Goal: Task Accomplishment & Management: Manage account settings

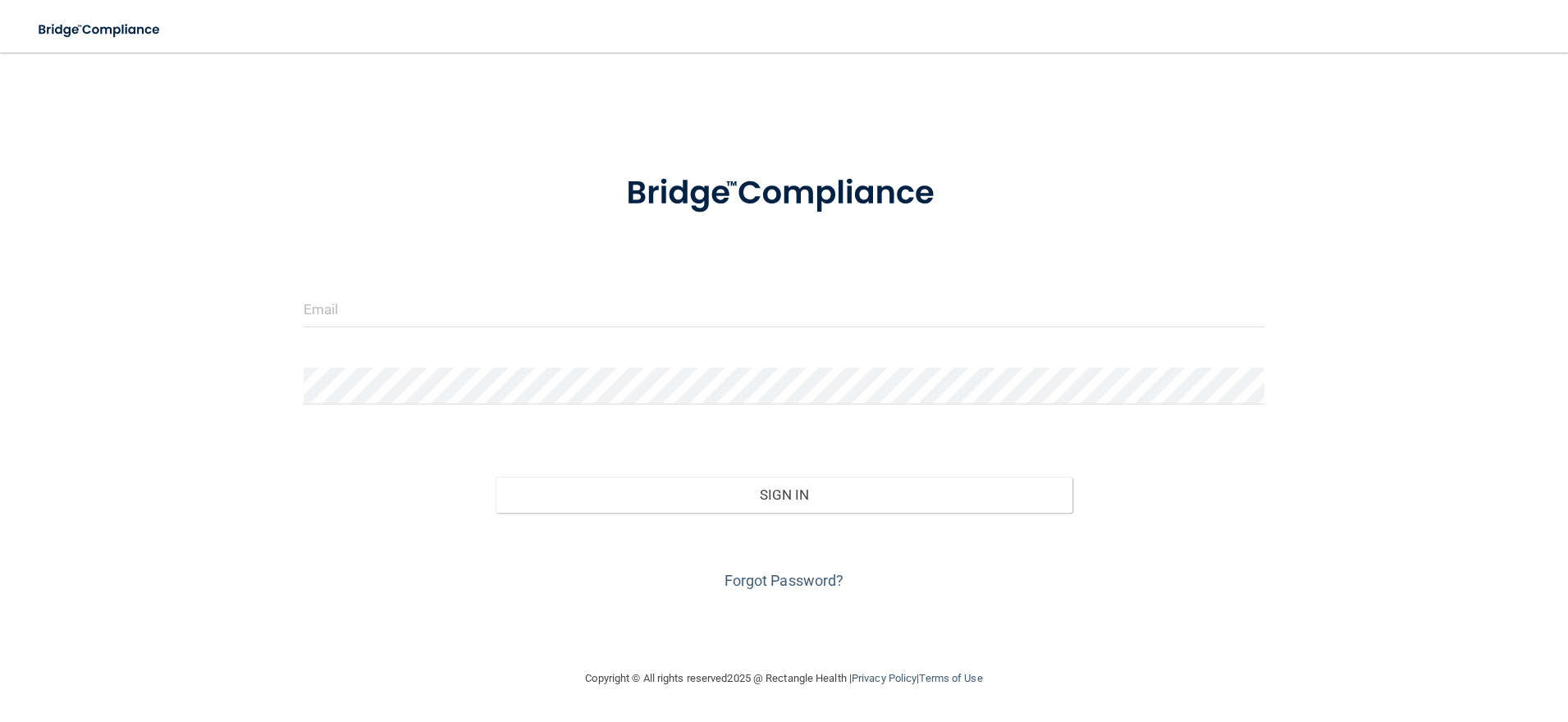
click at [591, 334] on div at bounding box center [784, 316] width 986 height 50
click at [543, 317] on input "email" at bounding box center [784, 309] width 961 height 37
type input "[PERSON_NAME][EMAIL_ADDRESS][DOMAIN_NAME]"
click at [297, 389] on div at bounding box center [784, 393] width 986 height 50
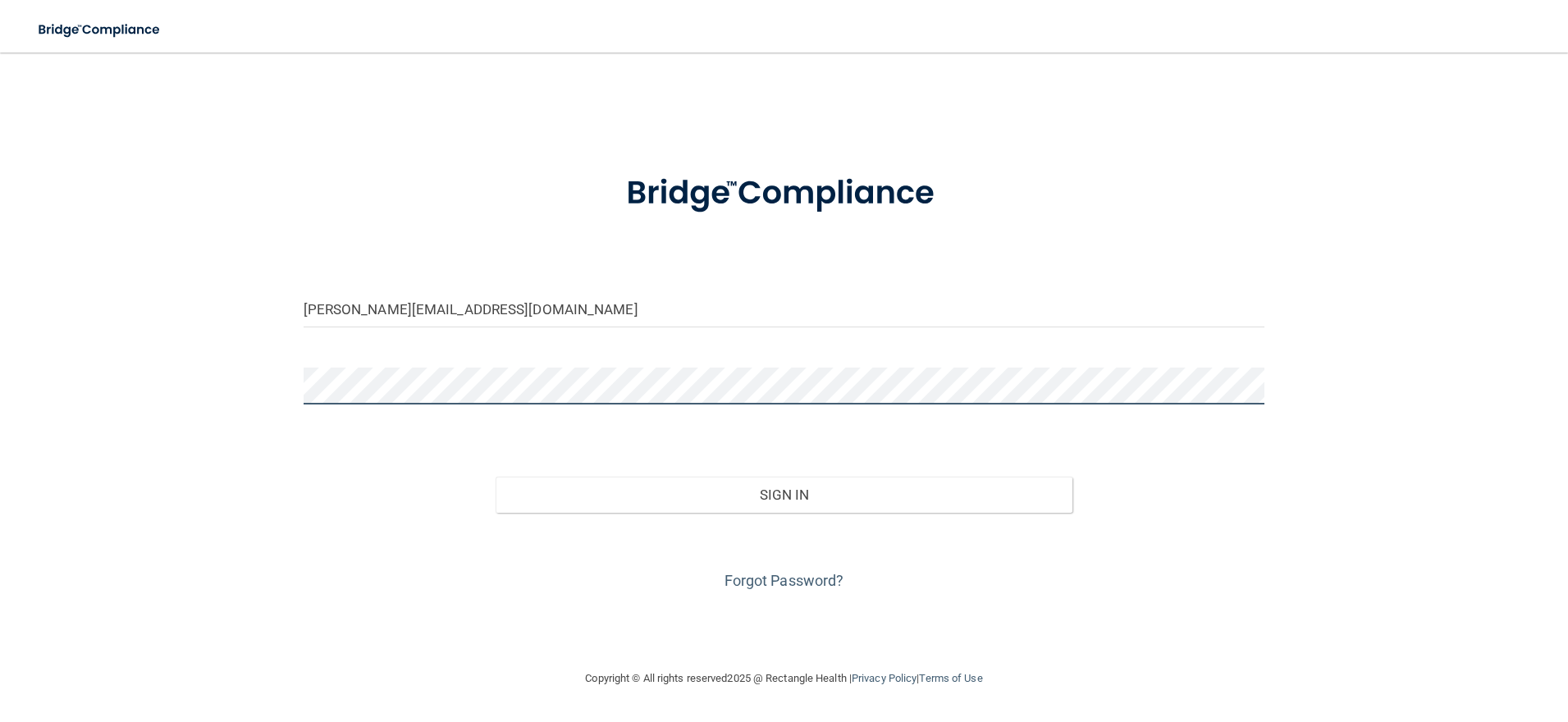
click at [495, 477] on button "Sign In" at bounding box center [783, 494] width 577 height 36
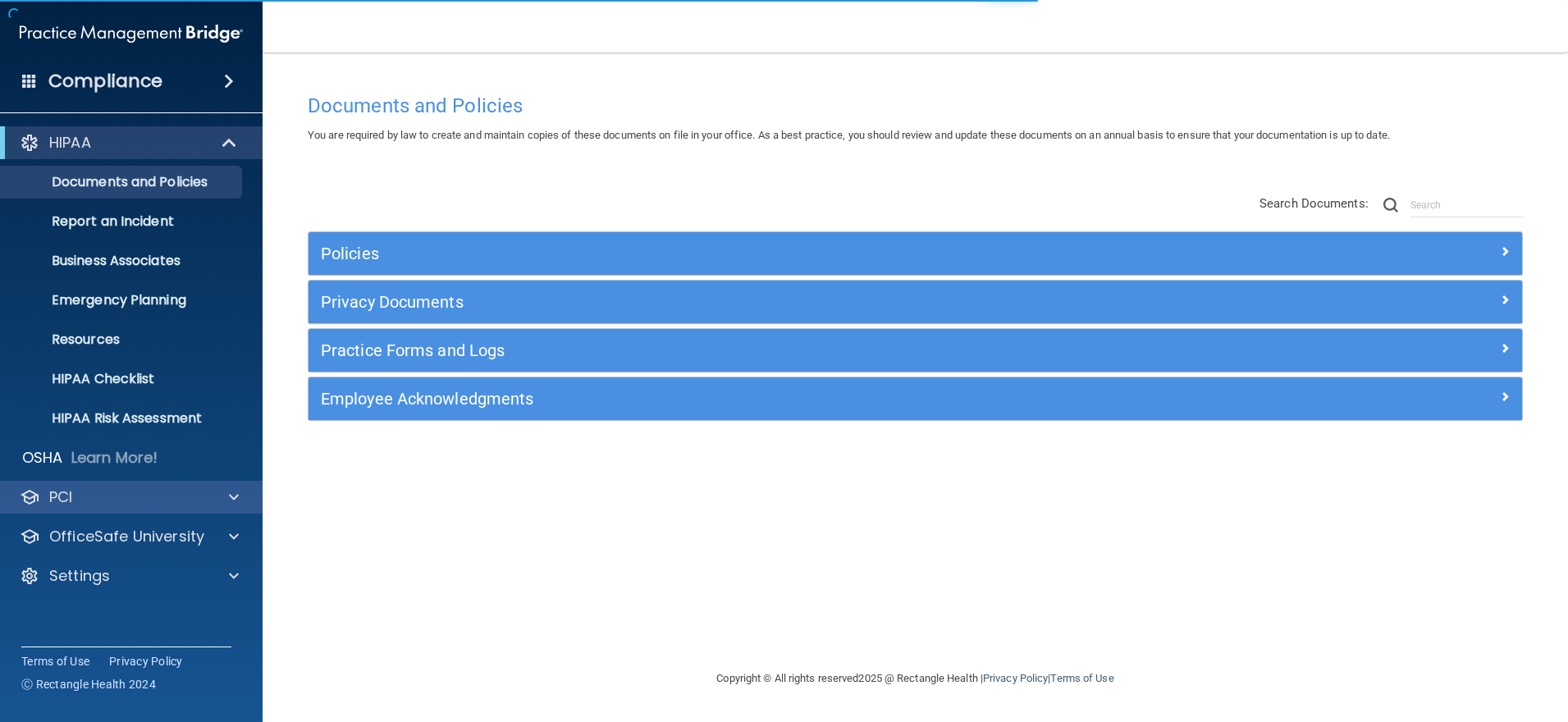
click at [168, 508] on div "PCI" at bounding box center [131, 497] width 263 height 33
click at [219, 495] on div at bounding box center [231, 496] width 41 height 19
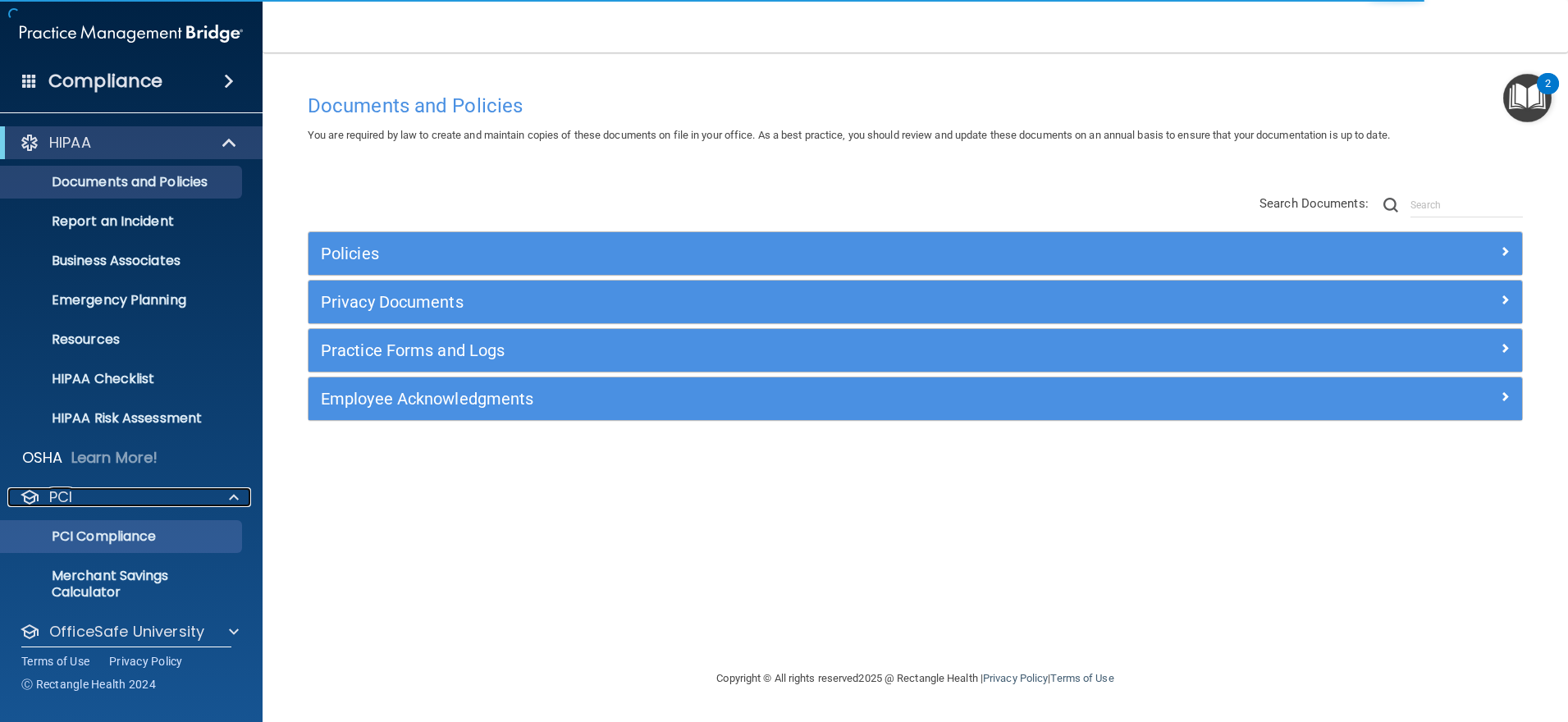
scroll to position [54, 0]
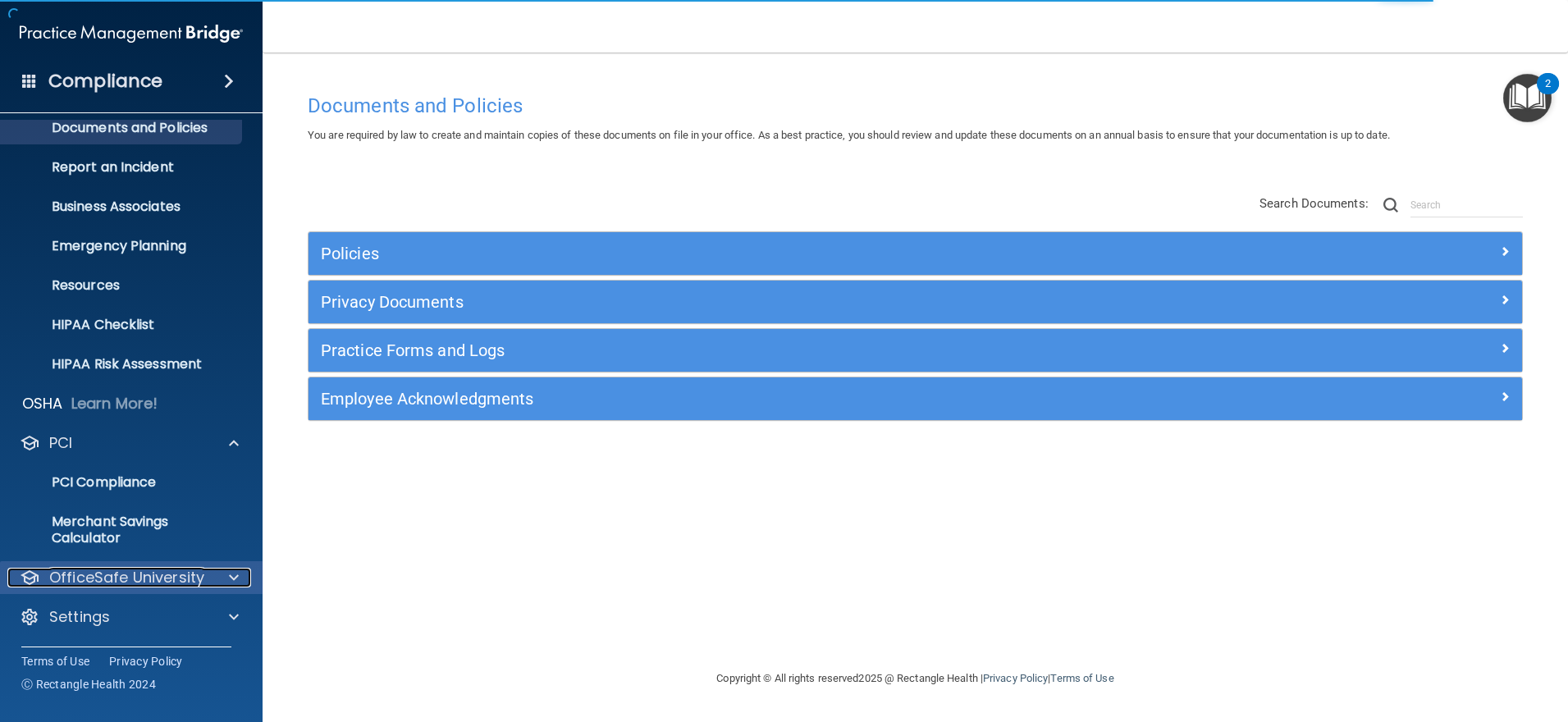
click at [191, 572] on p "OfficeSafe University" at bounding box center [127, 577] width 155 height 19
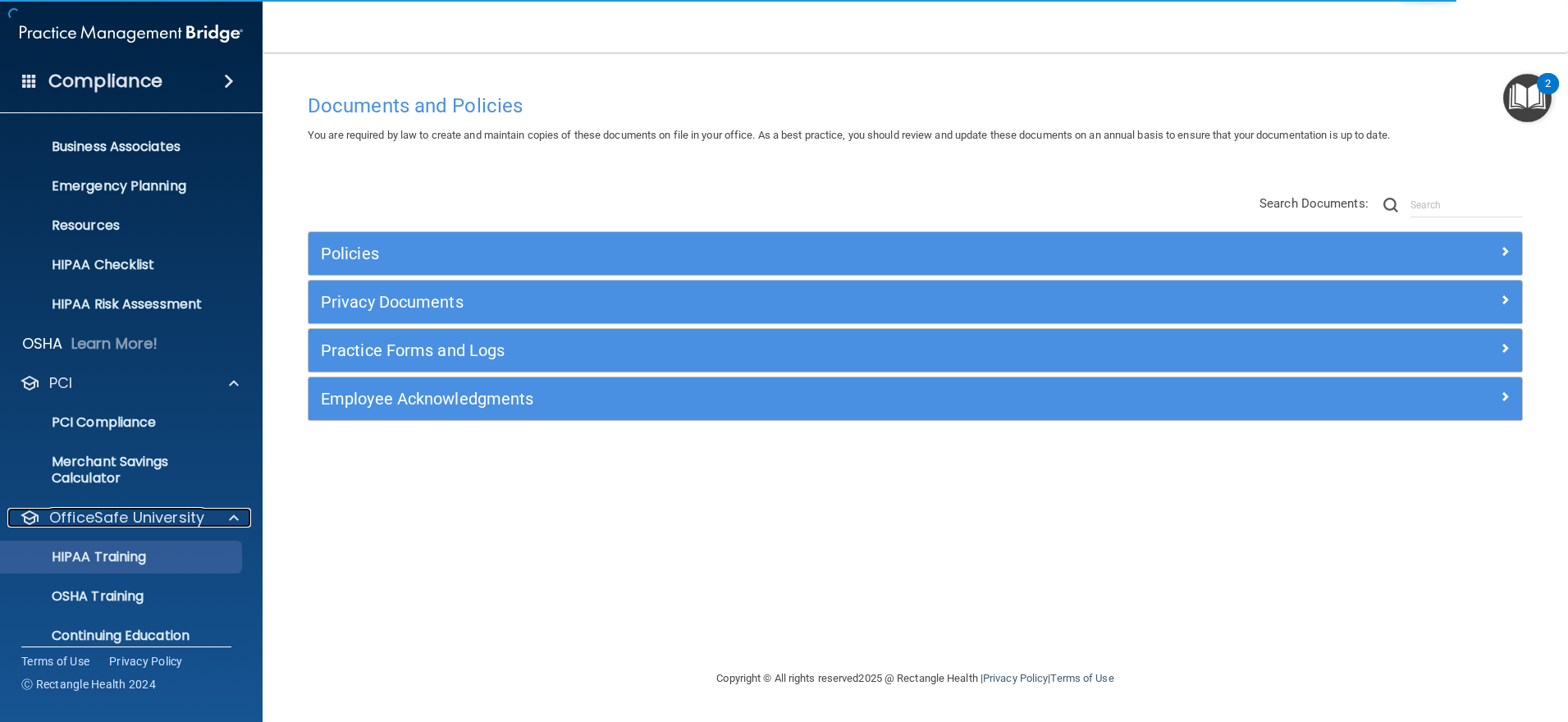
scroll to position [172, 0]
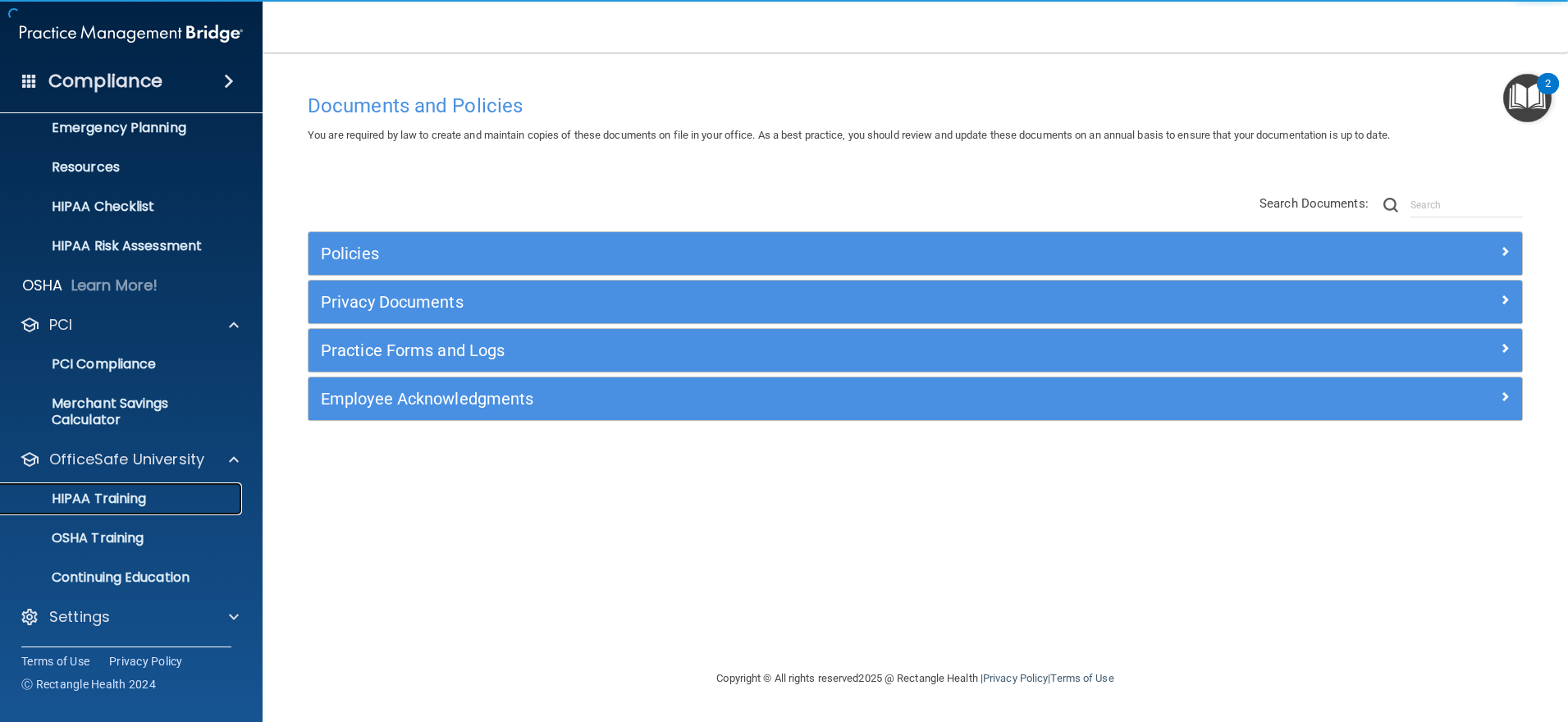
click at [143, 505] on p "HIPAA Training" at bounding box center [79, 499] width 136 height 17
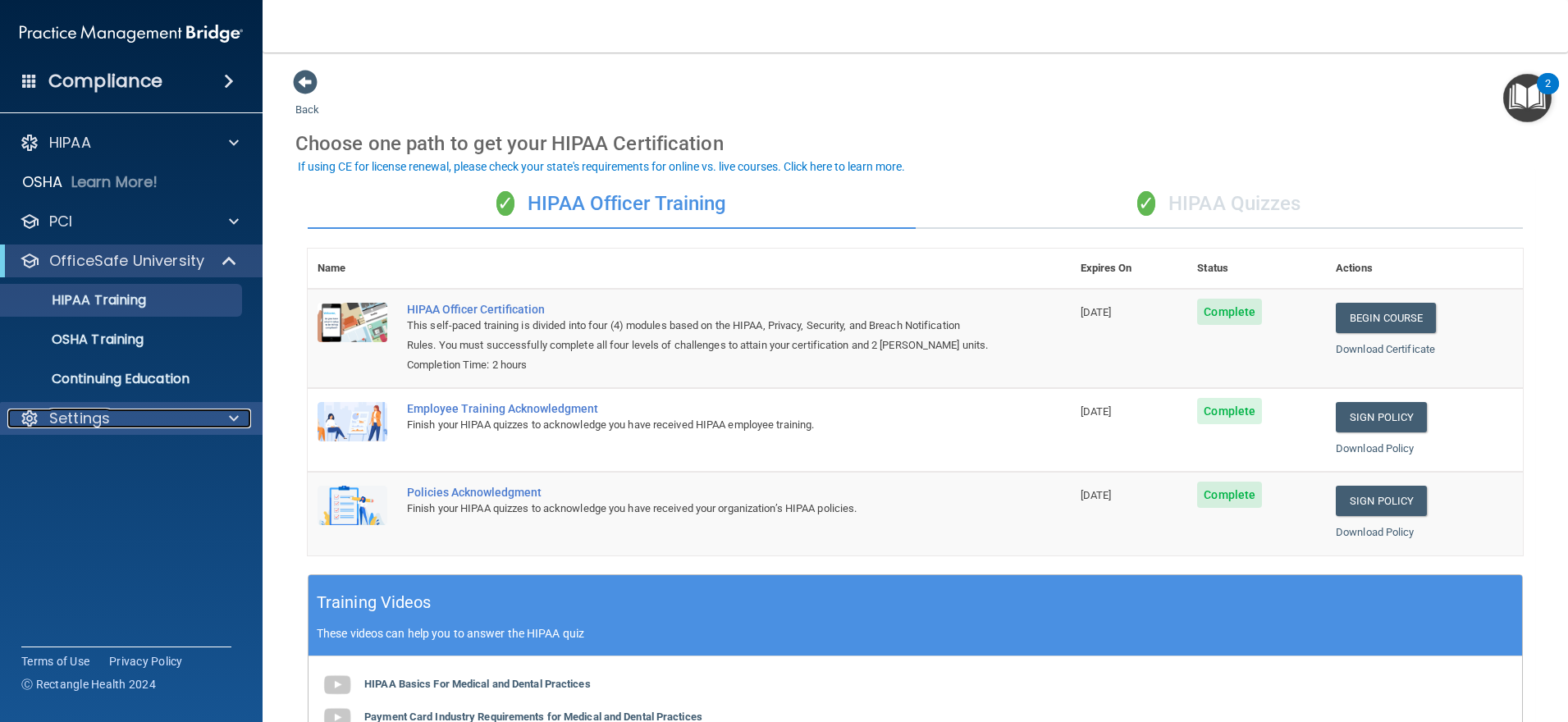
click at [118, 422] on div "Settings" at bounding box center [109, 418] width 204 height 19
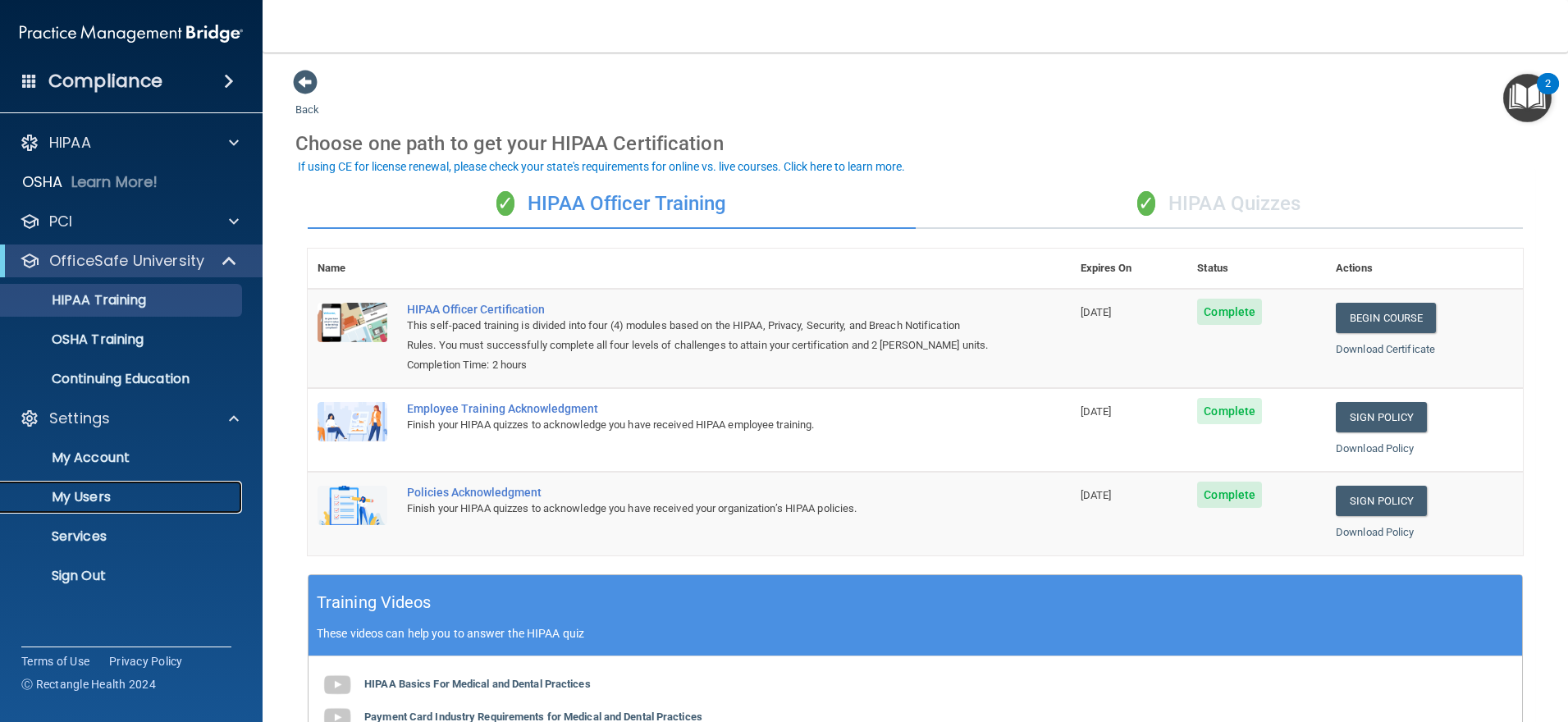
click at [121, 503] on p "My Users" at bounding box center [123, 497] width 224 height 17
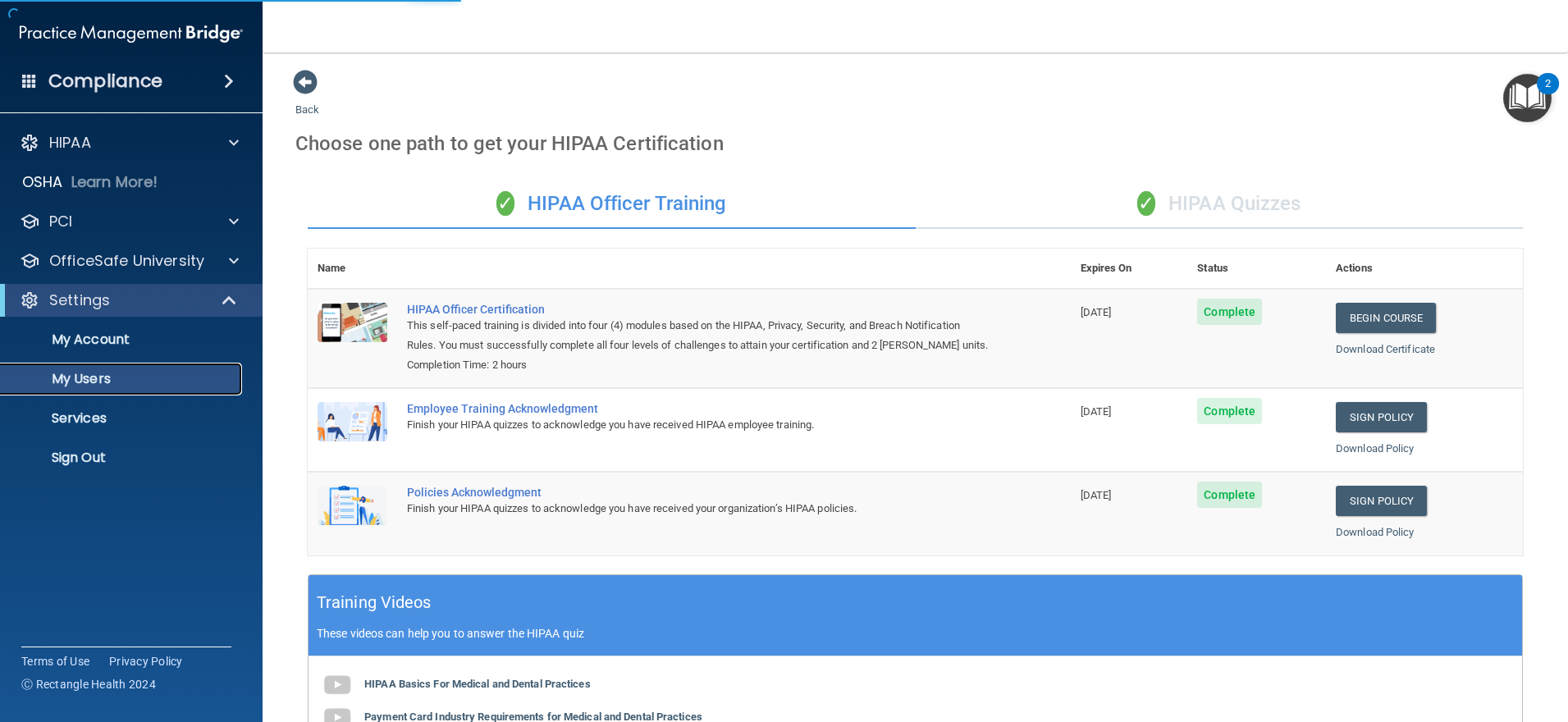
click at [77, 378] on p "My Users" at bounding box center [123, 379] width 224 height 17
select select "20"
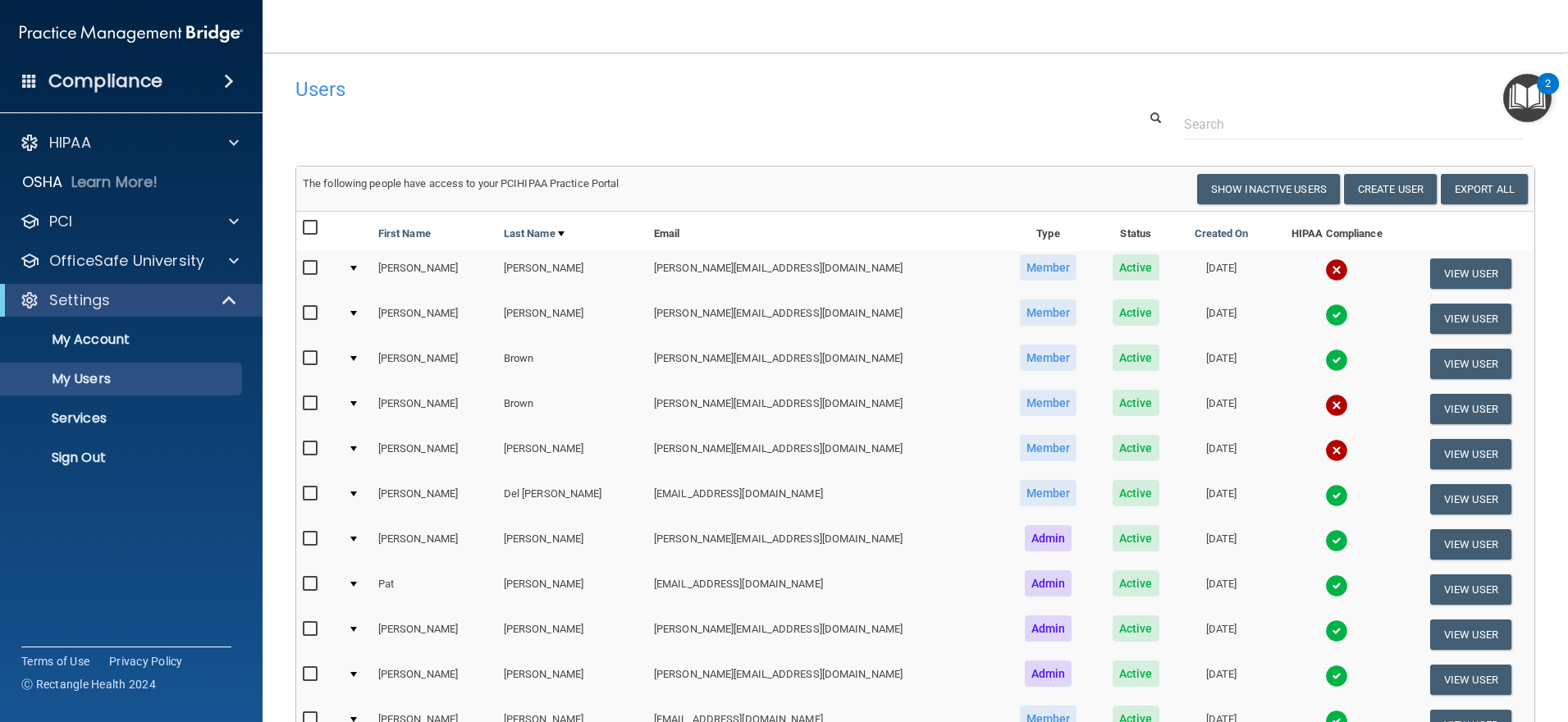
click at [1325, 261] on img at bounding box center [1336, 270] width 23 height 23
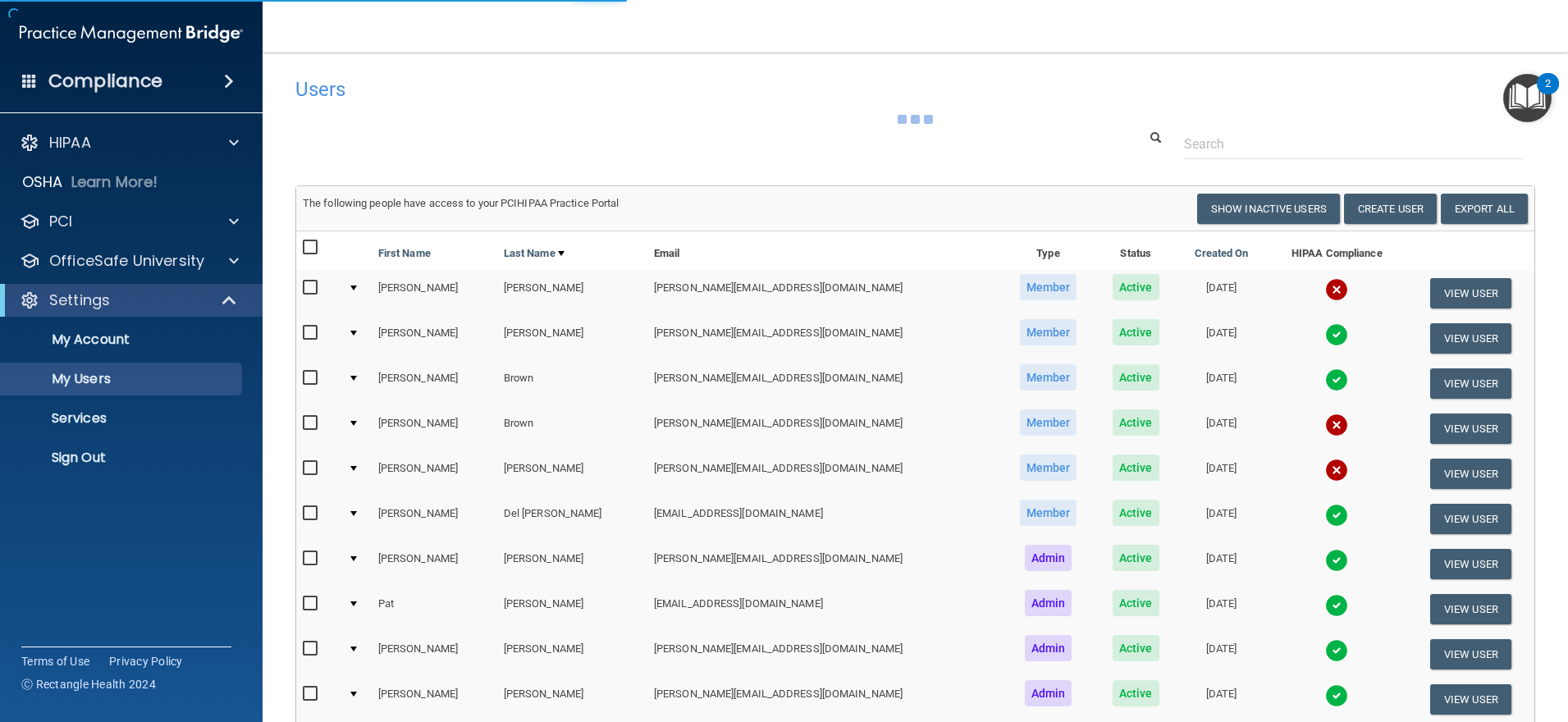
click at [1325, 288] on img at bounding box center [1336, 289] width 23 height 23
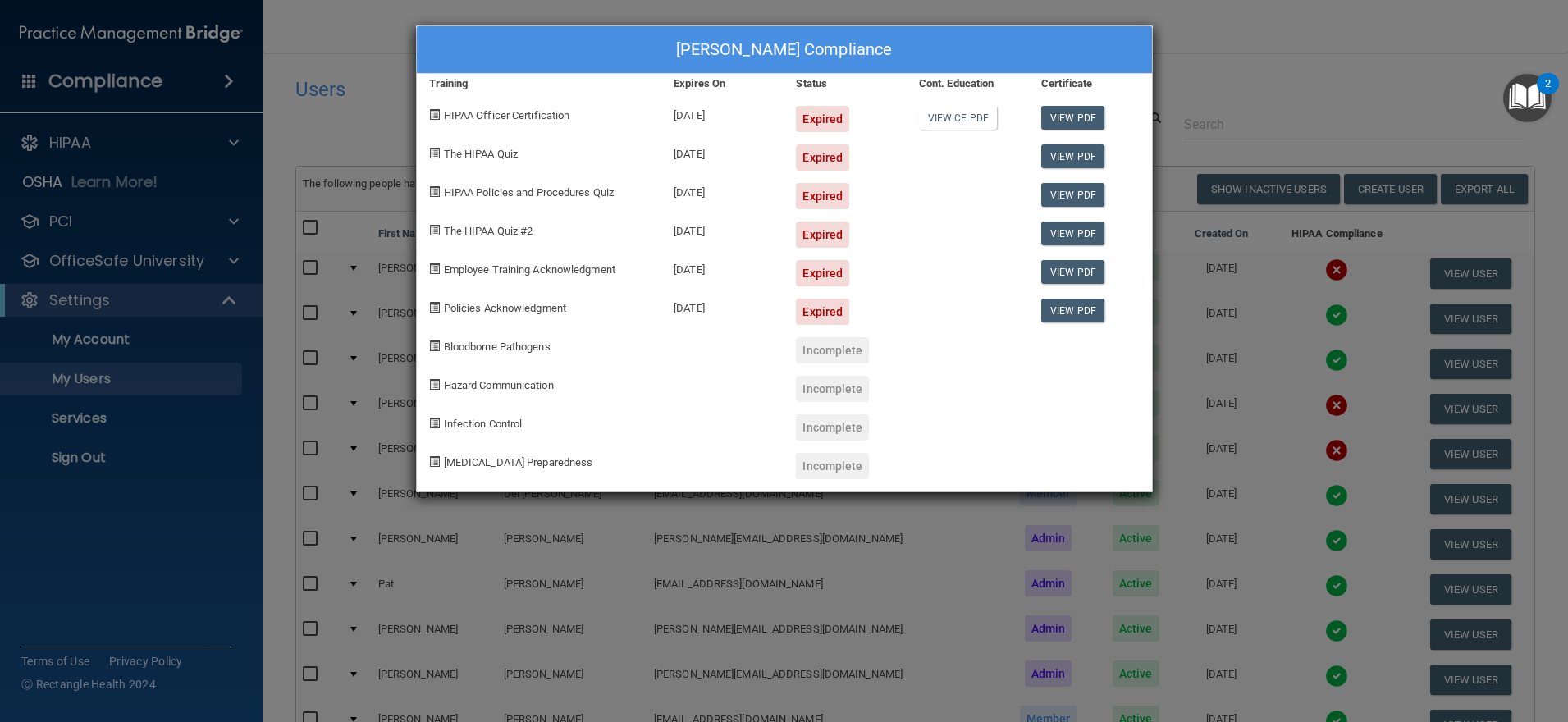
click at [642, 589] on div "[PERSON_NAME] Compliance Training Expires On Status Cont. Education Certificate…" at bounding box center [784, 361] width 1568 height 722
drag, startPoint x: 808, startPoint y: 574, endPoint x: 821, endPoint y: 562, distance: 17.7
click at [809, 572] on div "[PERSON_NAME] Compliance Training Expires On Status Cont. Education Certificate…" at bounding box center [784, 361] width 1568 height 722
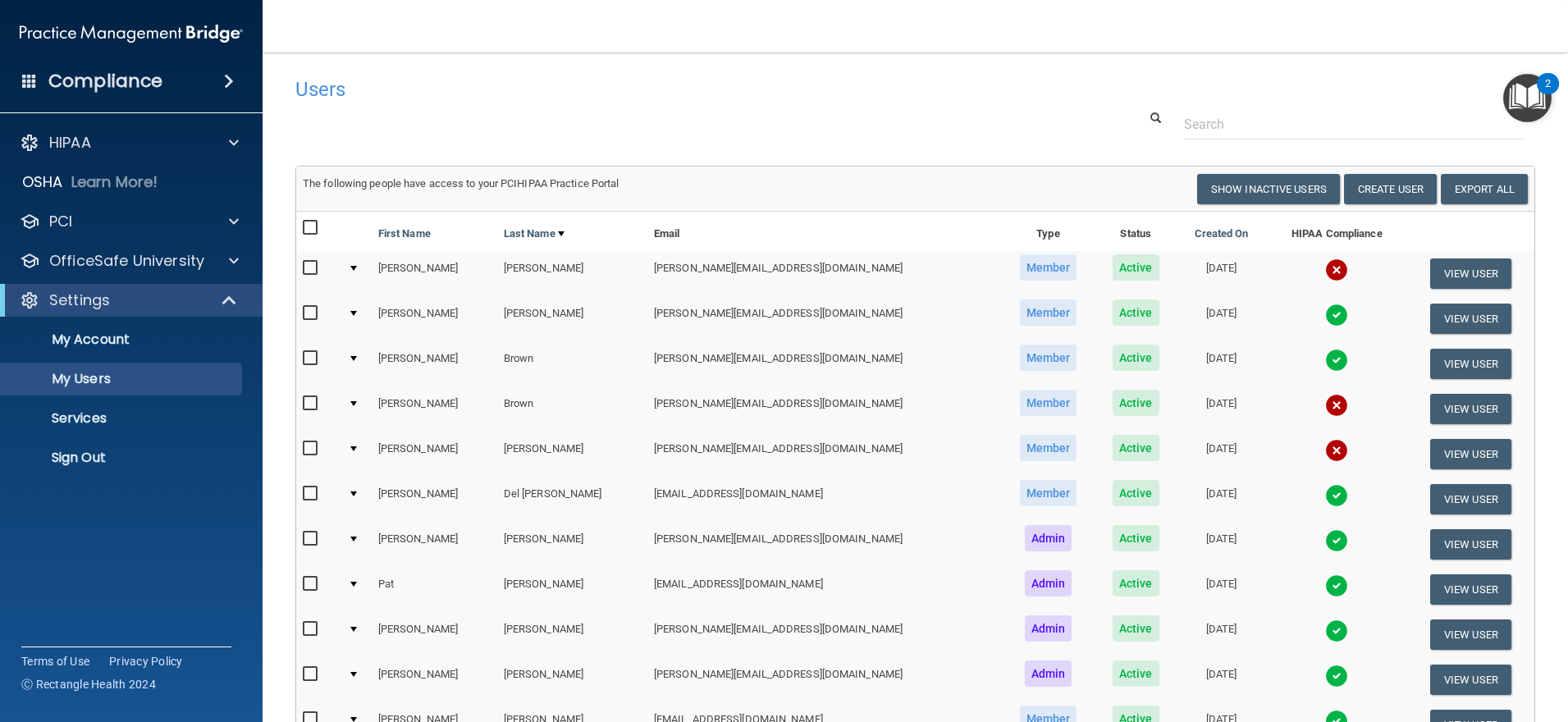
click at [1325, 409] on img at bounding box center [1336, 405] width 23 height 23
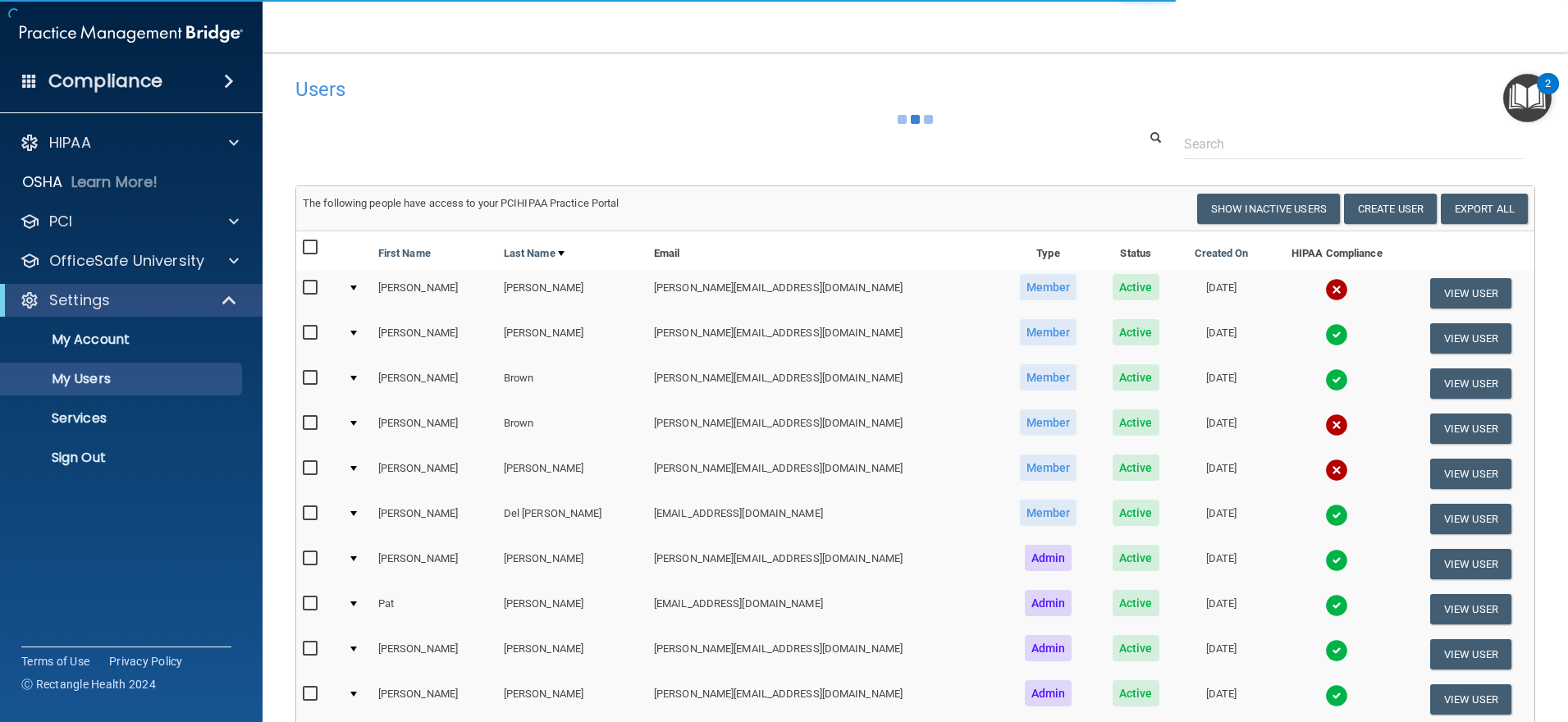
click at [1325, 425] on img at bounding box center [1336, 425] width 23 height 23
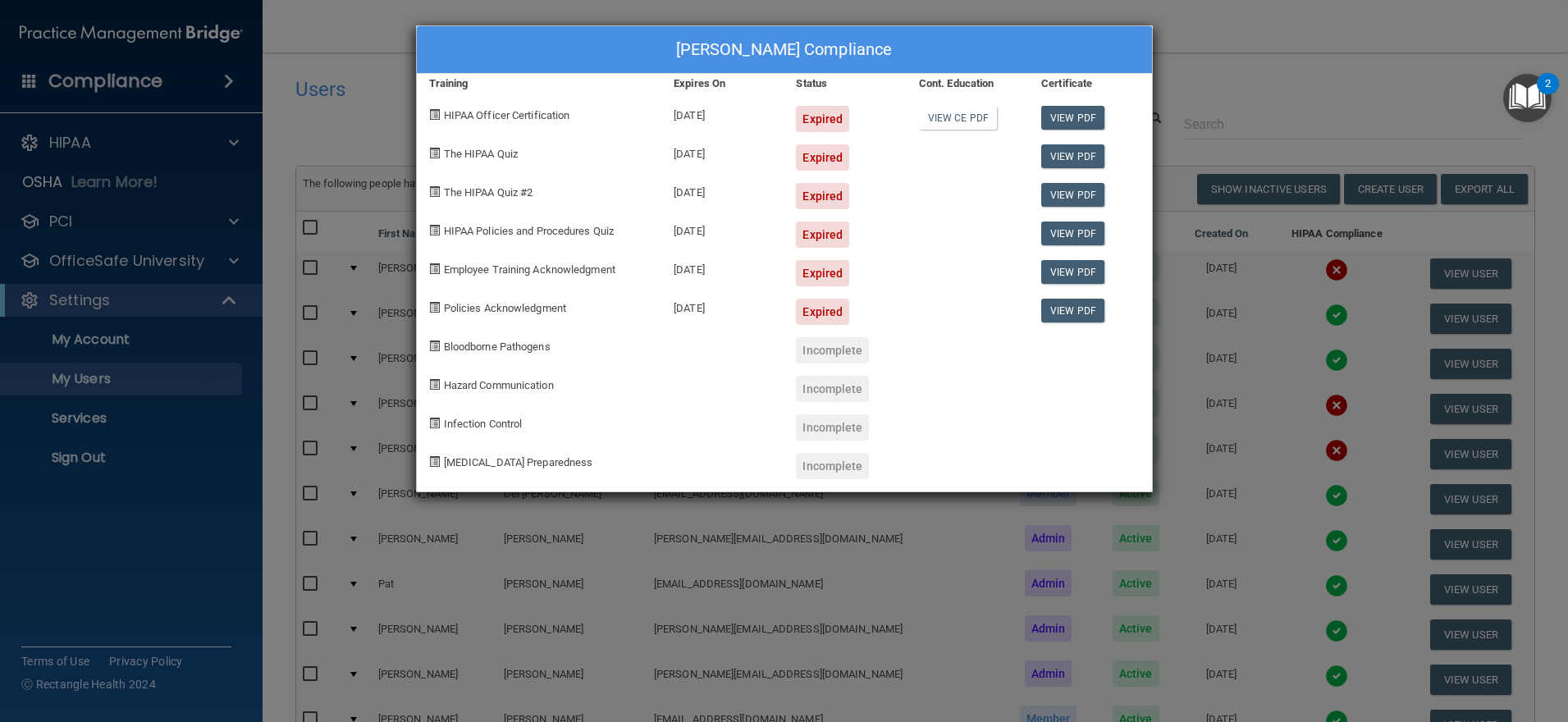
click at [1075, 593] on div "[PERSON_NAME] Compliance Training Expires On Status Cont. Education Certificate…" at bounding box center [784, 361] width 1568 height 722
click at [1298, 489] on div "[PERSON_NAME] Compliance Training Expires On Status Cont. Education Certificate…" at bounding box center [784, 361] width 1568 height 722
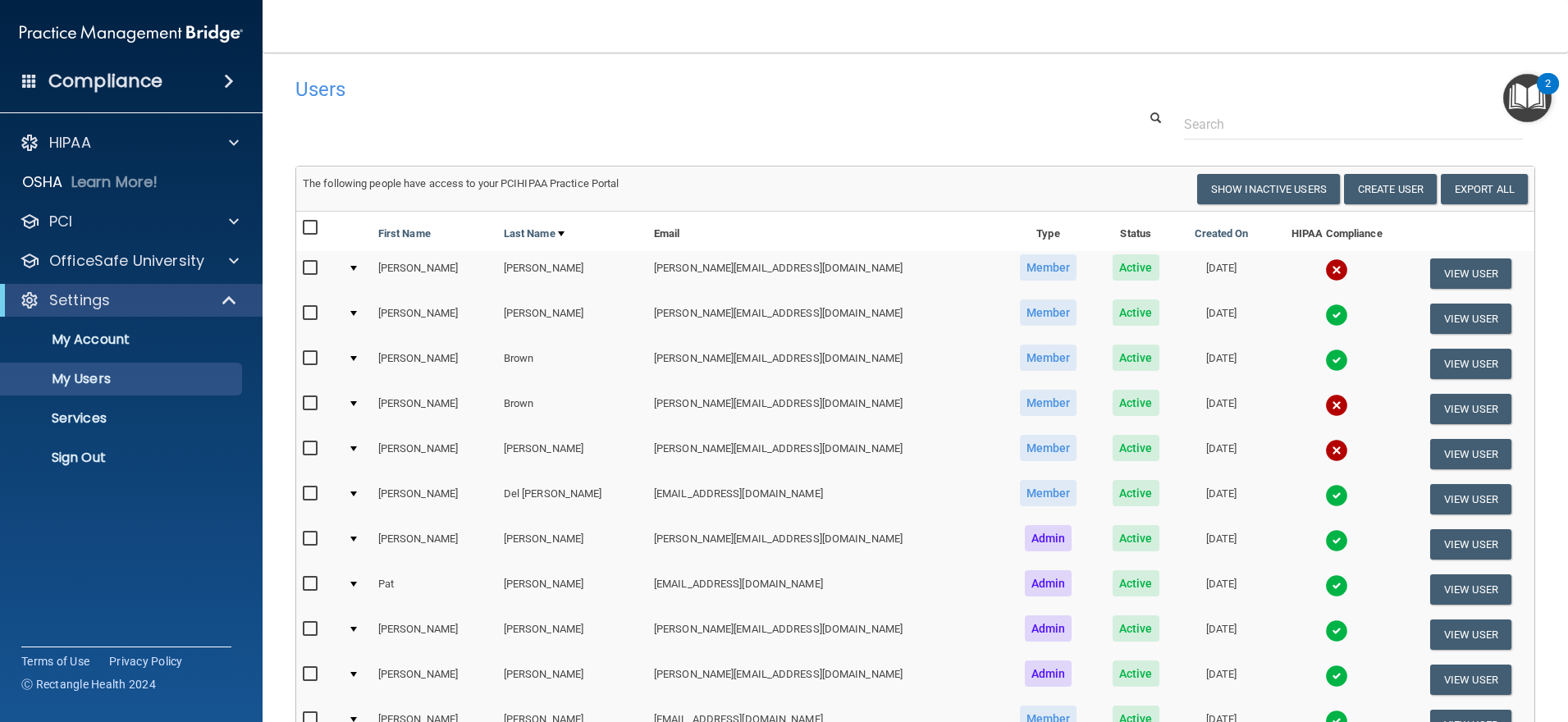
click at [1325, 455] on img at bounding box center [1336, 450] width 23 height 23
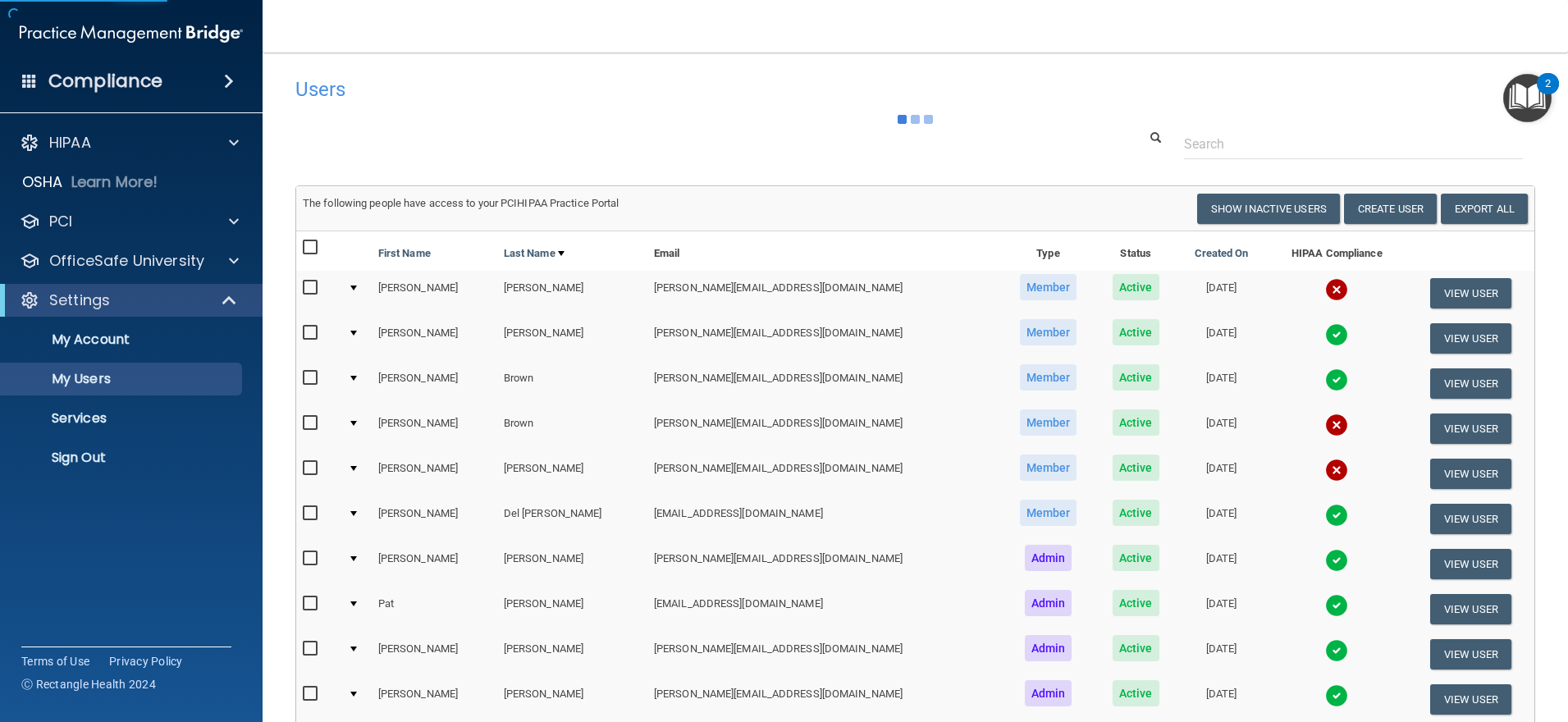
click at [1325, 464] on img at bounding box center [1336, 470] width 23 height 23
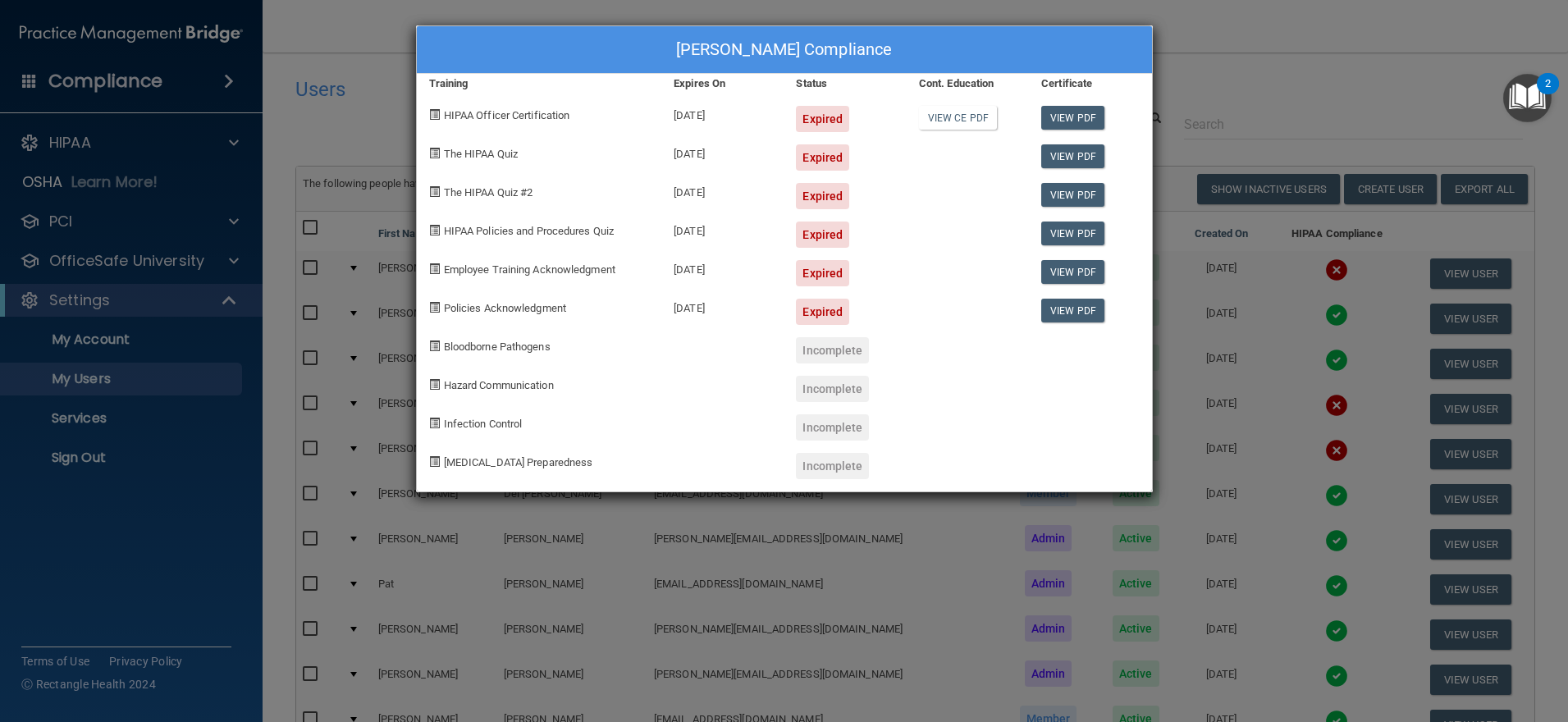
click at [720, 535] on div "[PERSON_NAME] Compliance Training Expires On Status Cont. Education Certificate…" at bounding box center [784, 361] width 1568 height 722
click at [1039, 560] on div "[PERSON_NAME] Compliance Training Expires On Status Cont. Education Certificate…" at bounding box center [784, 361] width 1568 height 722
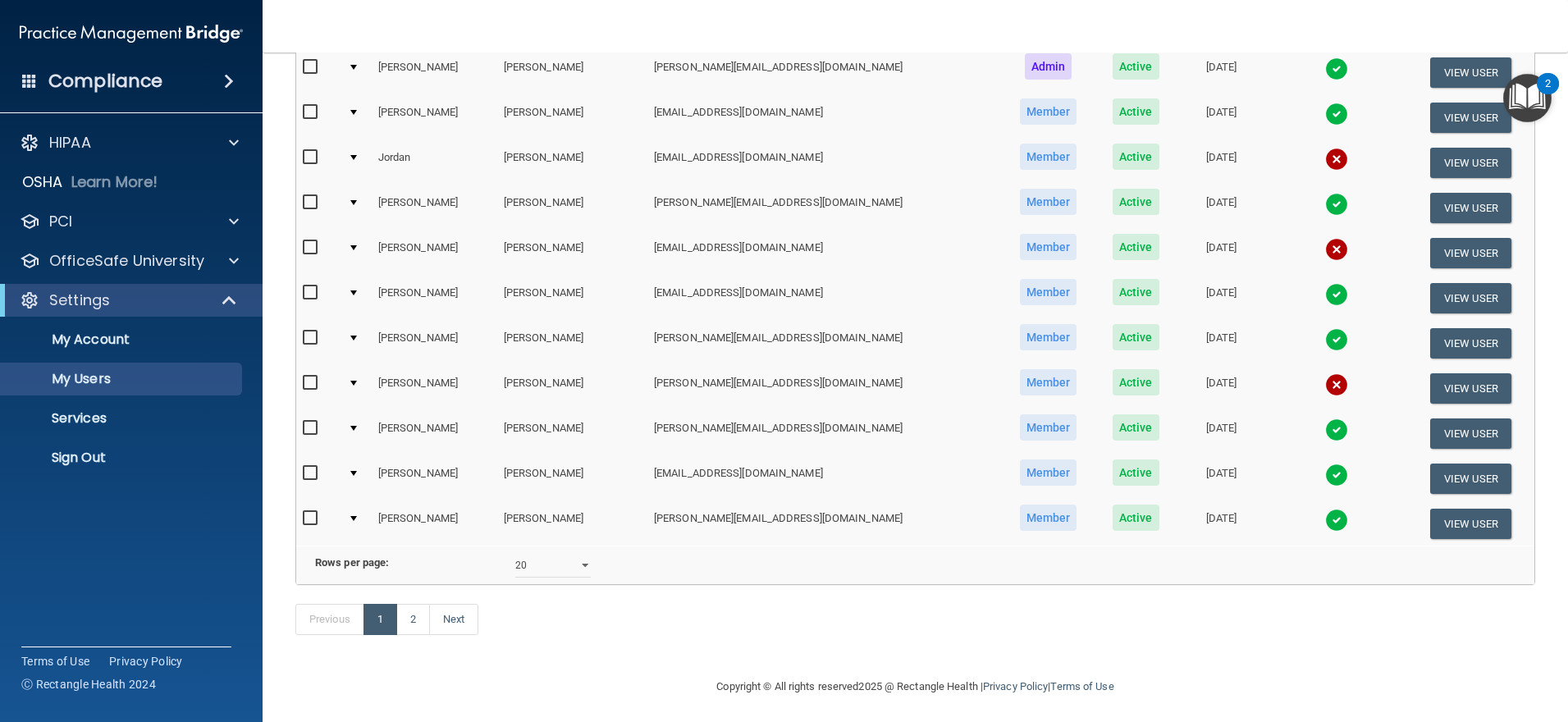
scroll to position [606, 0]
click at [1460, 168] on button "View User" at bounding box center [1470, 163] width 82 height 30
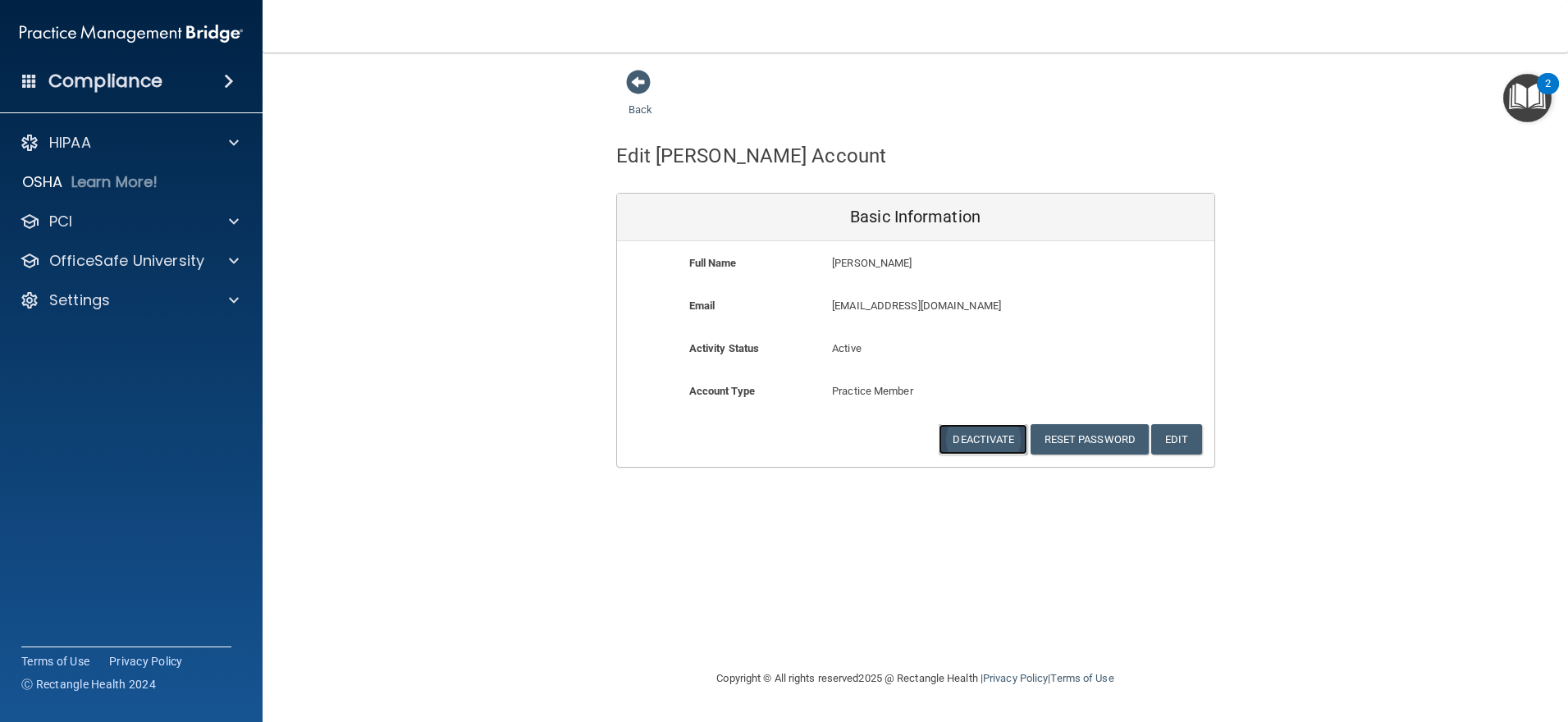
click at [1014, 445] on button "Deactivate" at bounding box center [982, 439] width 89 height 30
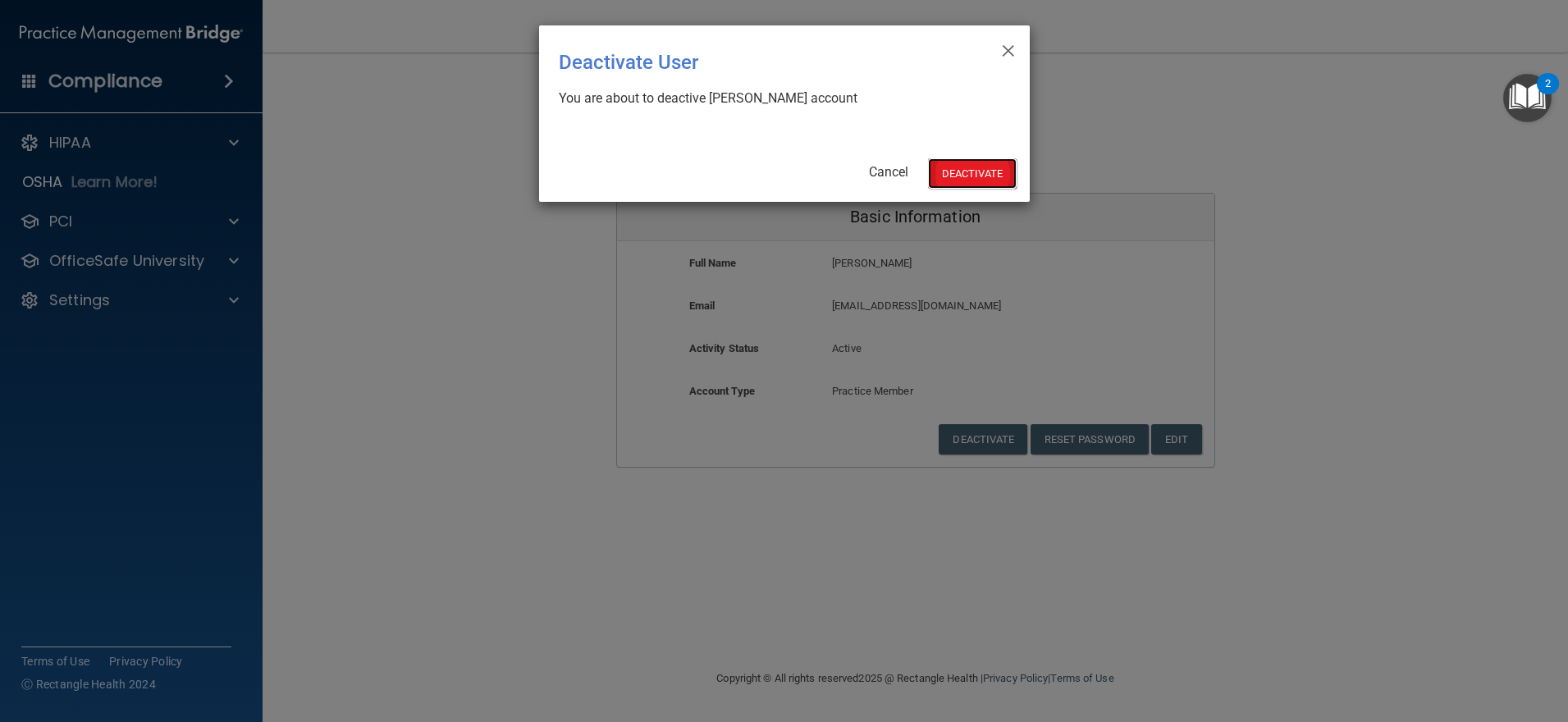
click at [958, 183] on button "Deactivate" at bounding box center [972, 173] width 89 height 30
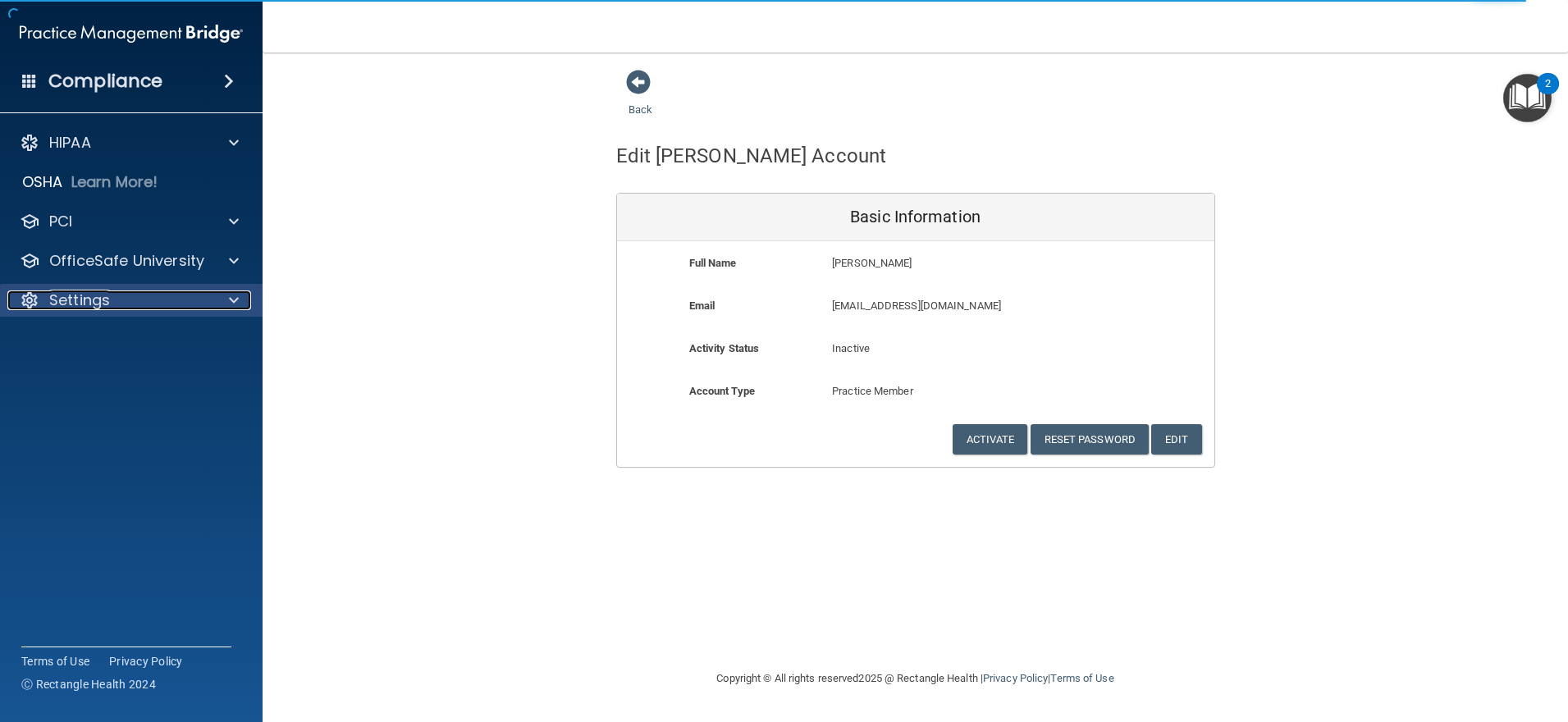
click at [180, 291] on div "Settings" at bounding box center [109, 300] width 204 height 19
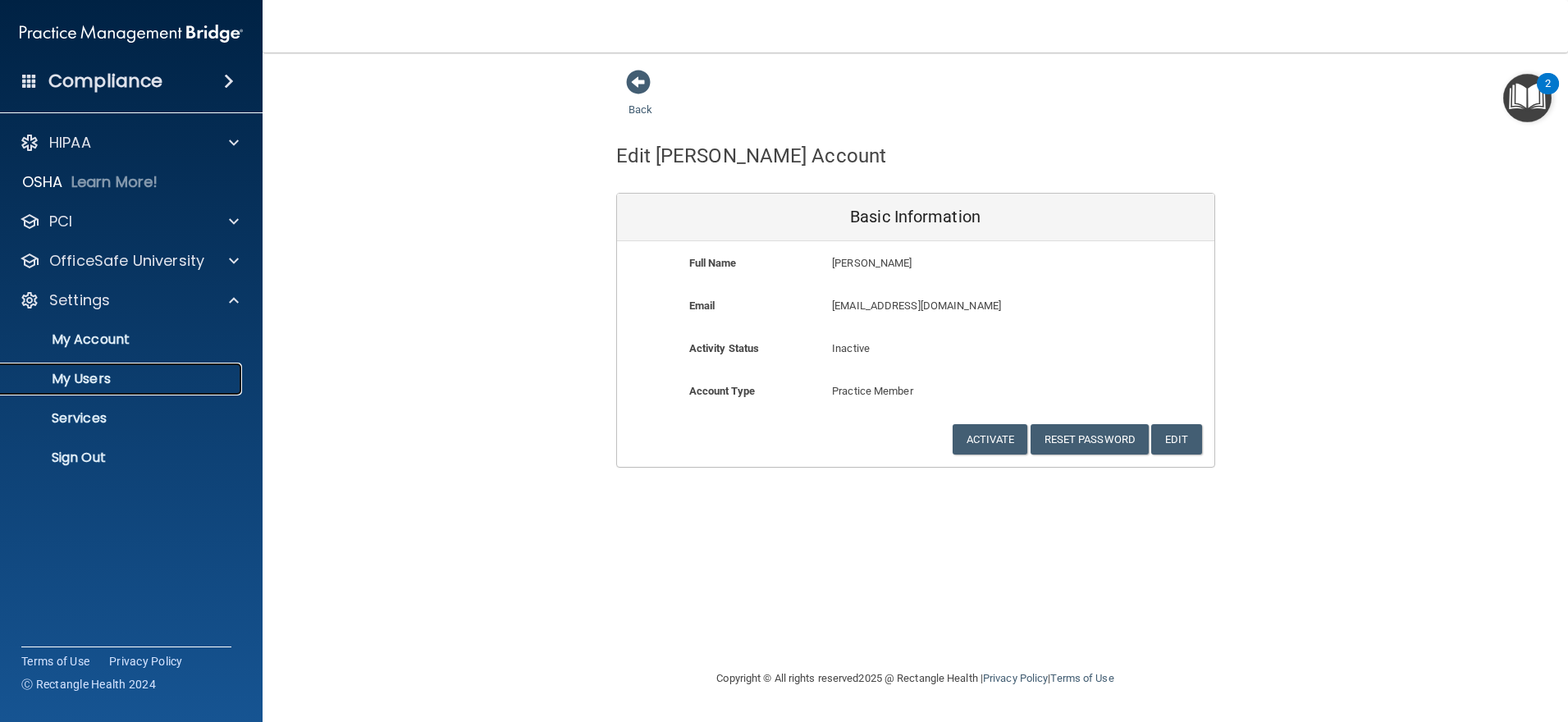
click at [106, 385] on p "My Users" at bounding box center [123, 379] width 224 height 17
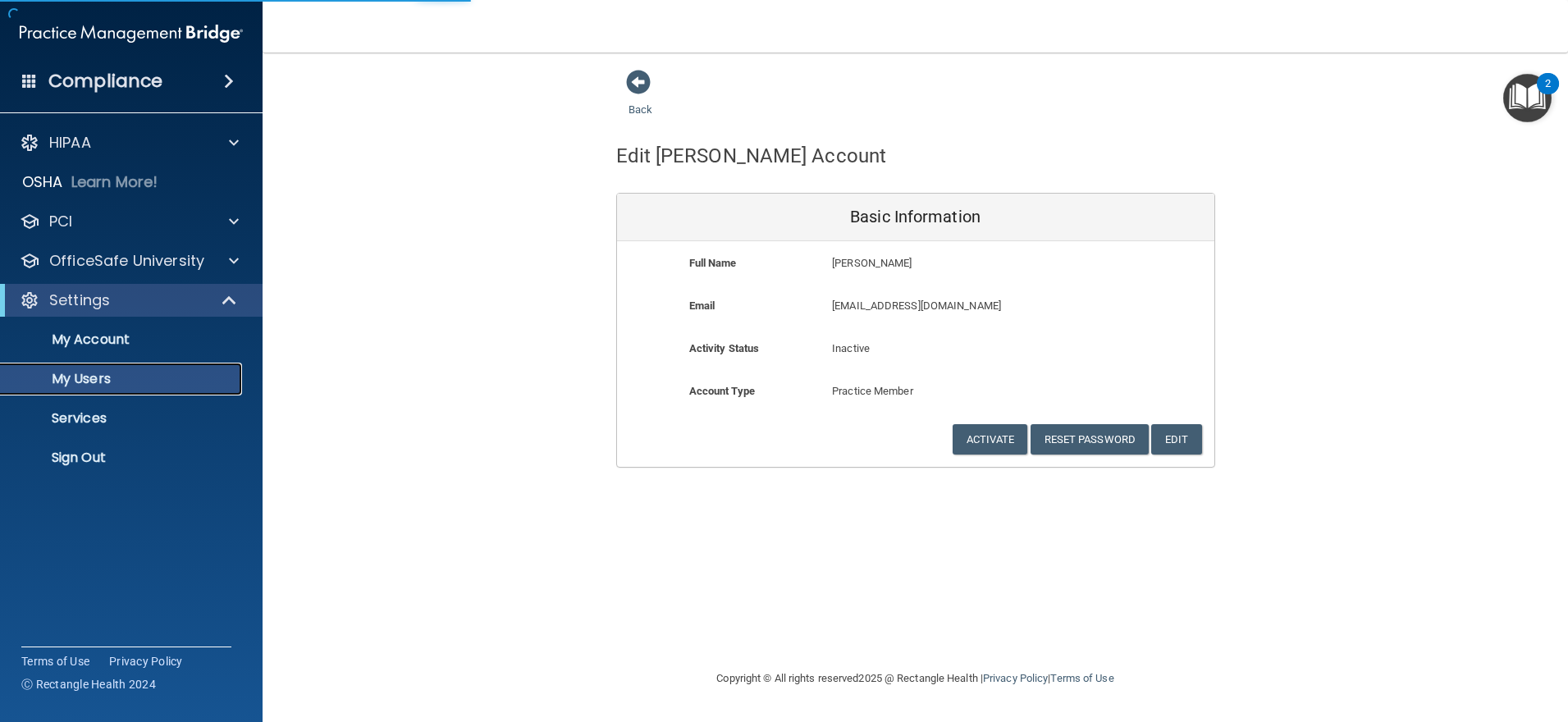
select select "20"
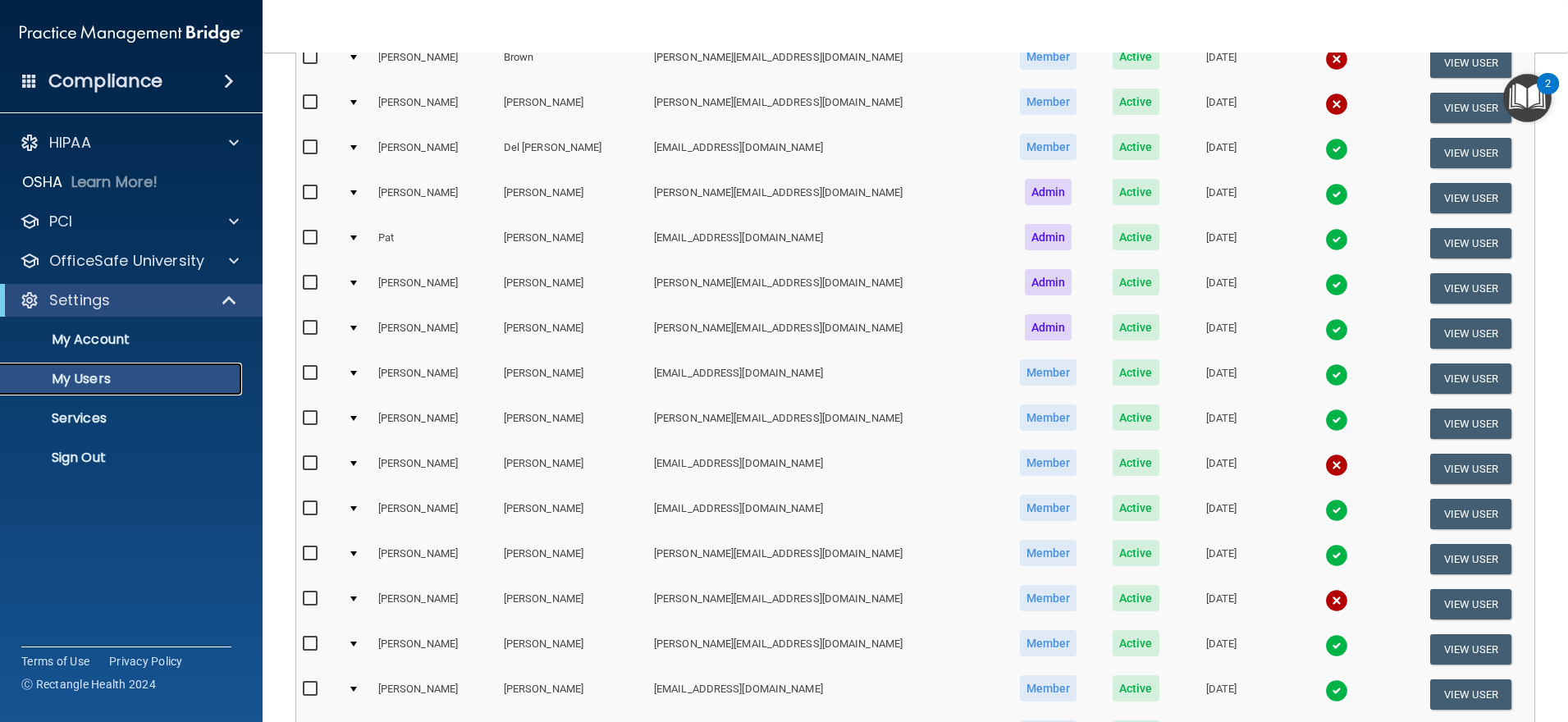
scroll to position [354, 0]
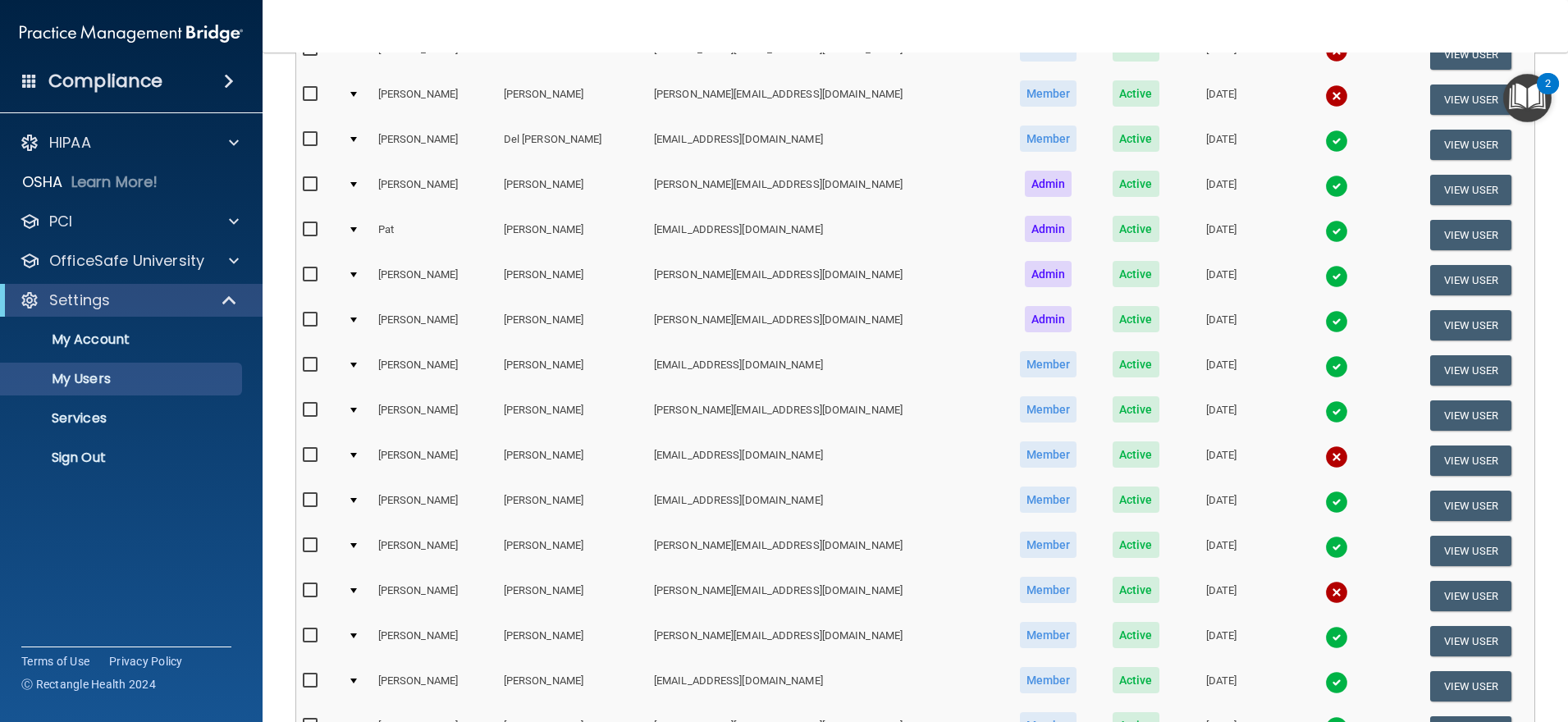
click at [1325, 459] on img at bounding box center [1336, 457] width 23 height 23
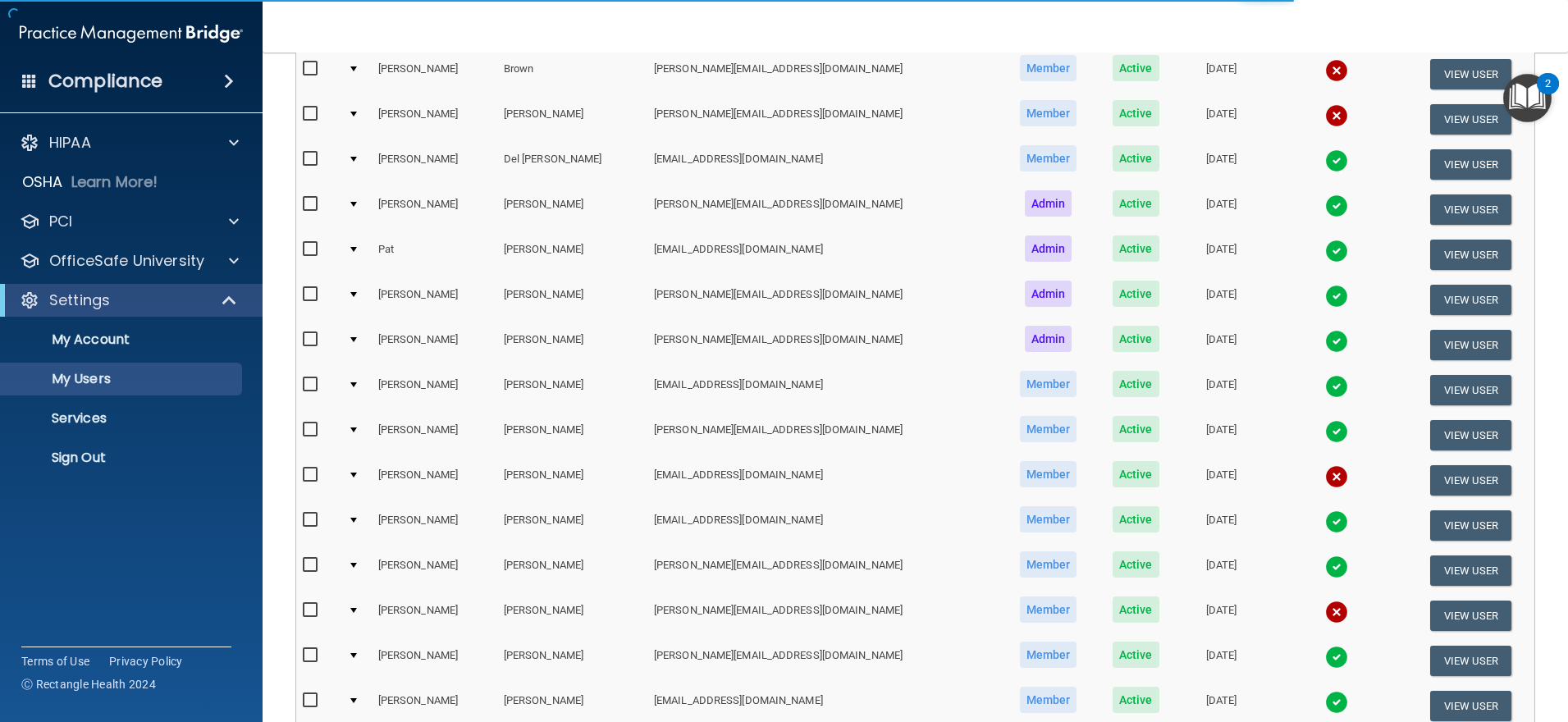
click at [1325, 477] on img at bounding box center [1336, 476] width 23 height 23
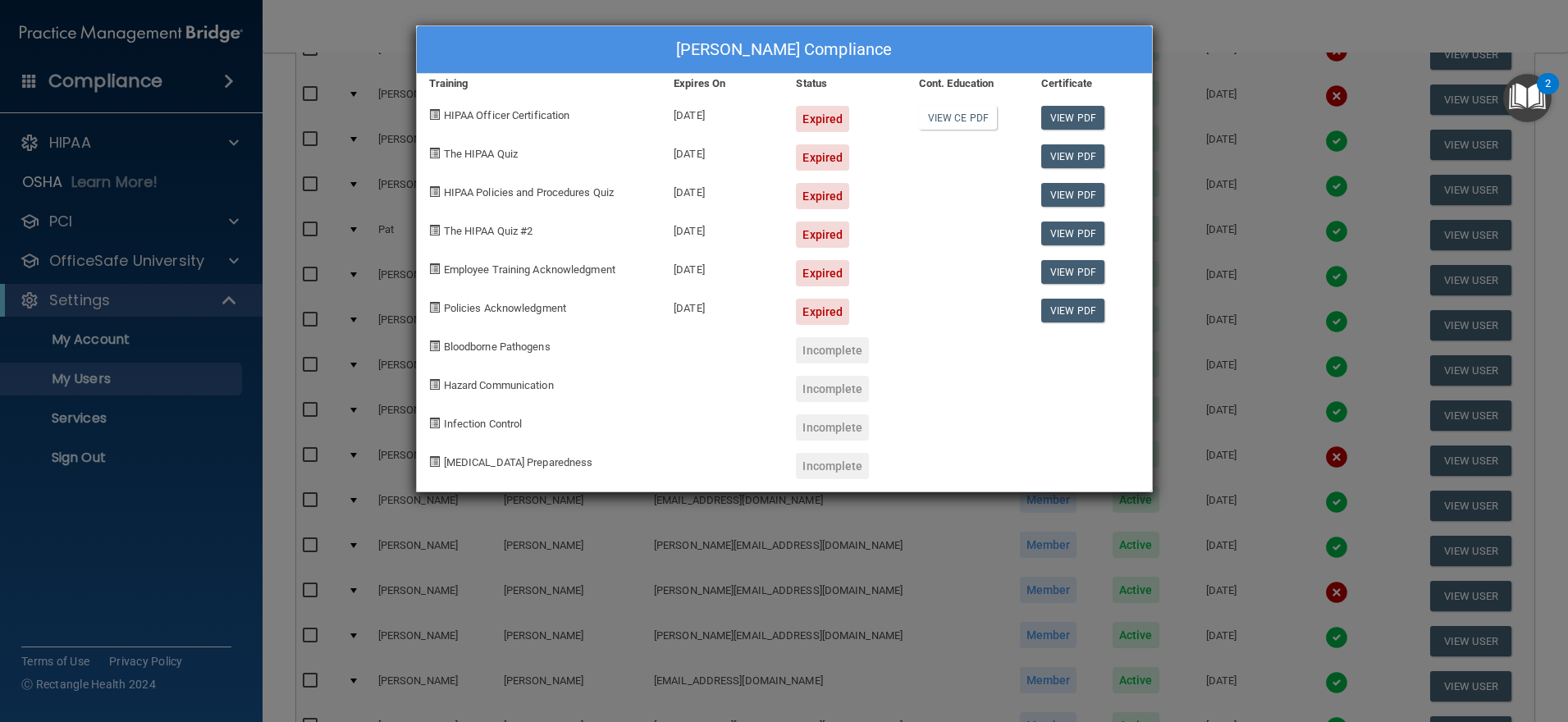
click at [822, 641] on div "Brittany Hensley's Compliance Training Expires On Status Cont. Education Certif…" at bounding box center [784, 361] width 1568 height 722
click at [1025, 600] on div "Brittany Hensley's Compliance Training Expires On Status Cont. Education Certif…" at bounding box center [784, 361] width 1568 height 722
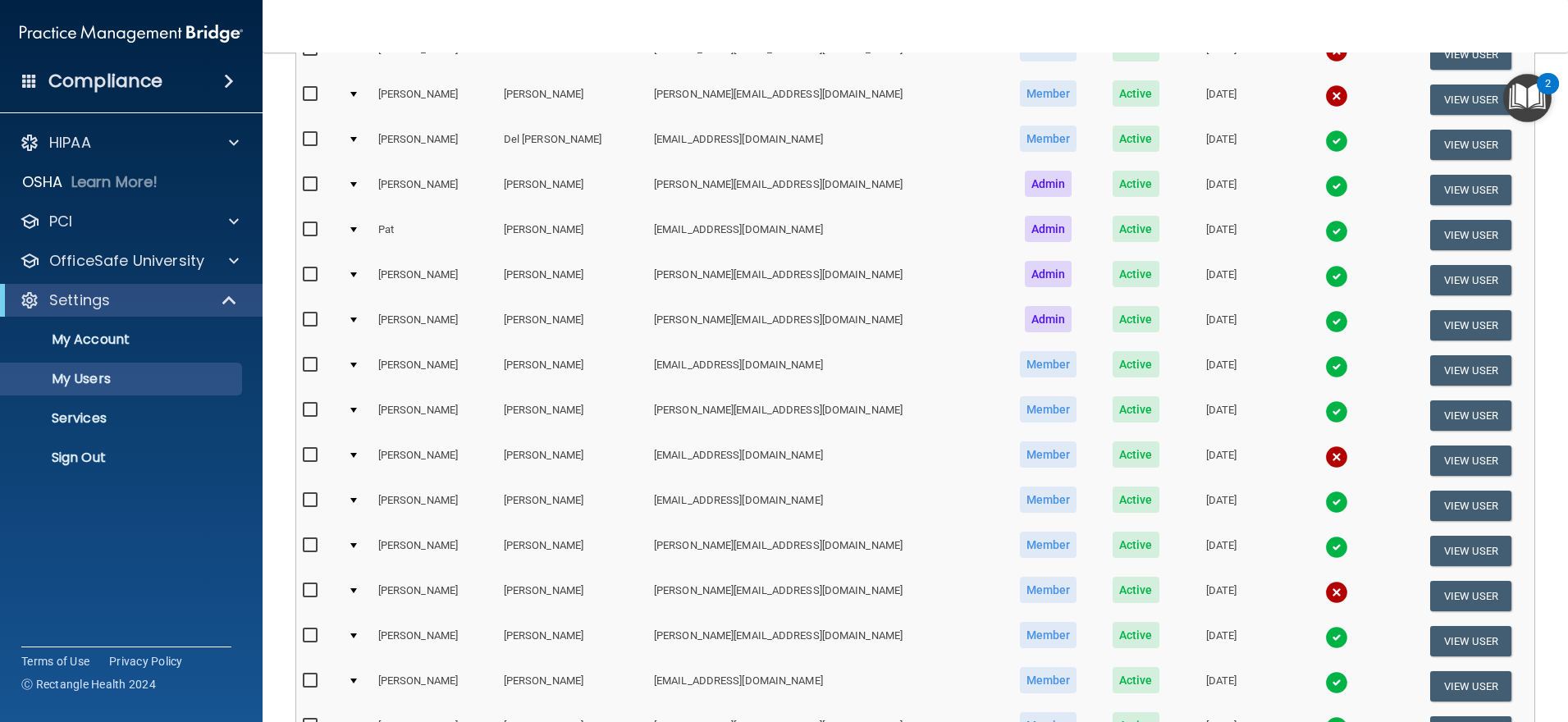
click at [1325, 590] on img at bounding box center [1336, 592] width 23 height 23
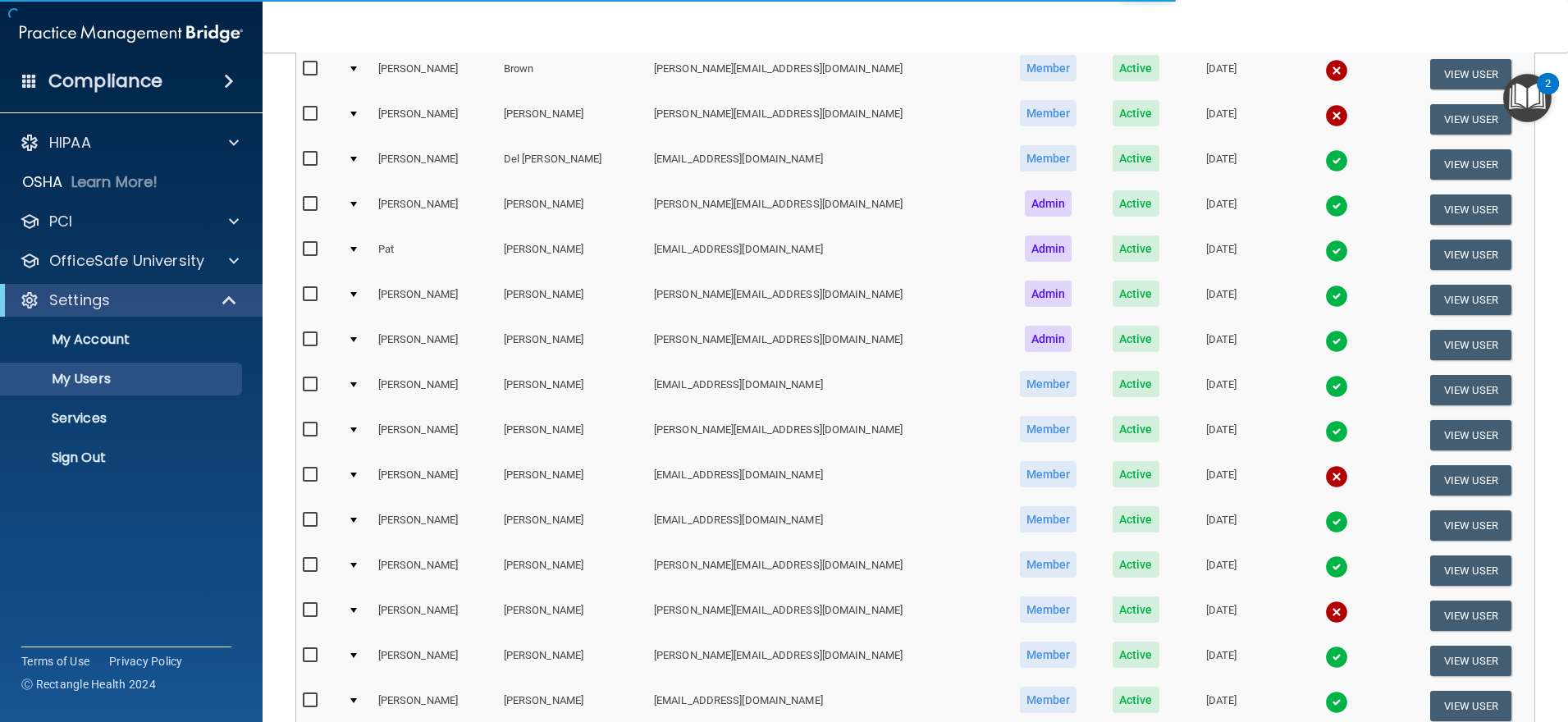
click at [1325, 612] on img at bounding box center [1336, 612] width 23 height 23
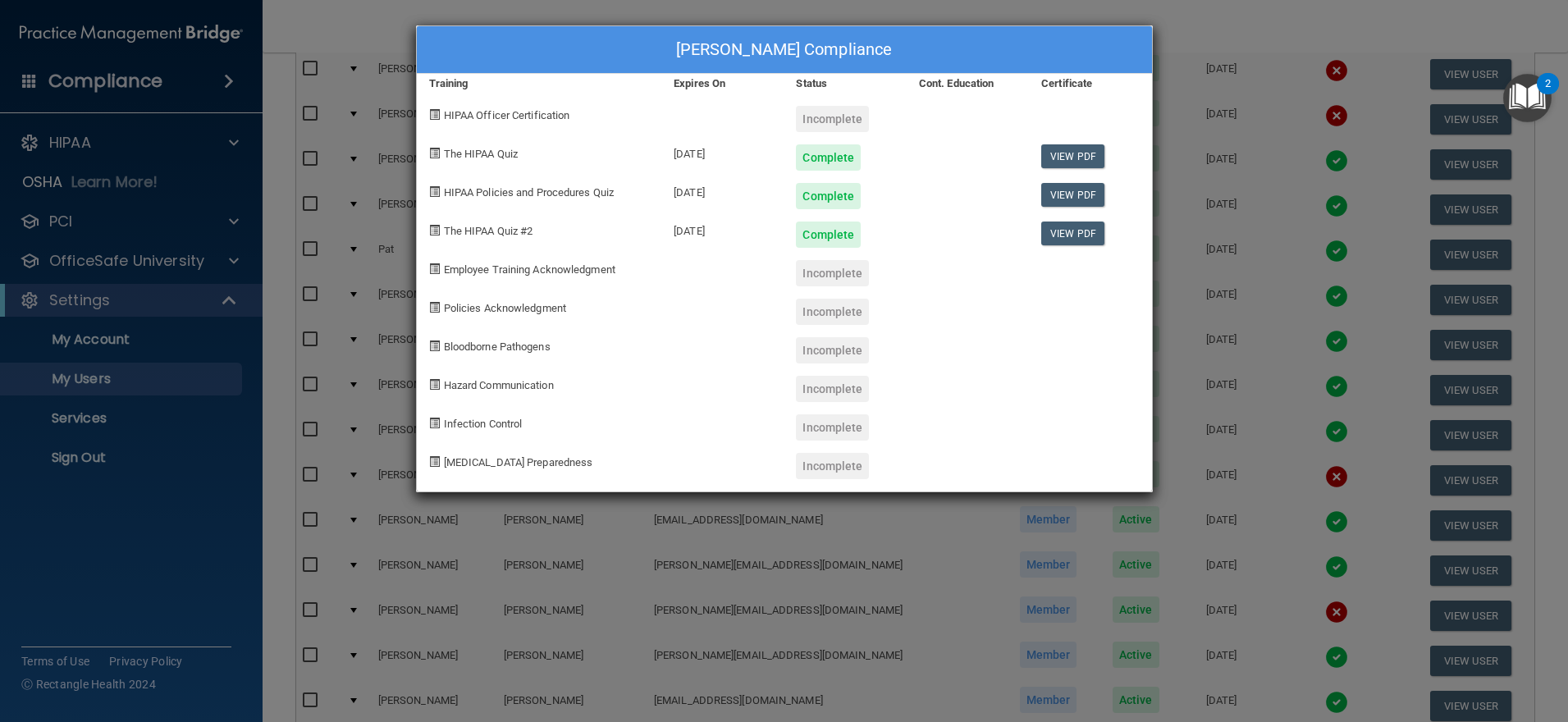
click at [569, 614] on div "Dominick Marquez's Compliance Training Expires On Status Cont. Education Certif…" at bounding box center [784, 361] width 1568 height 722
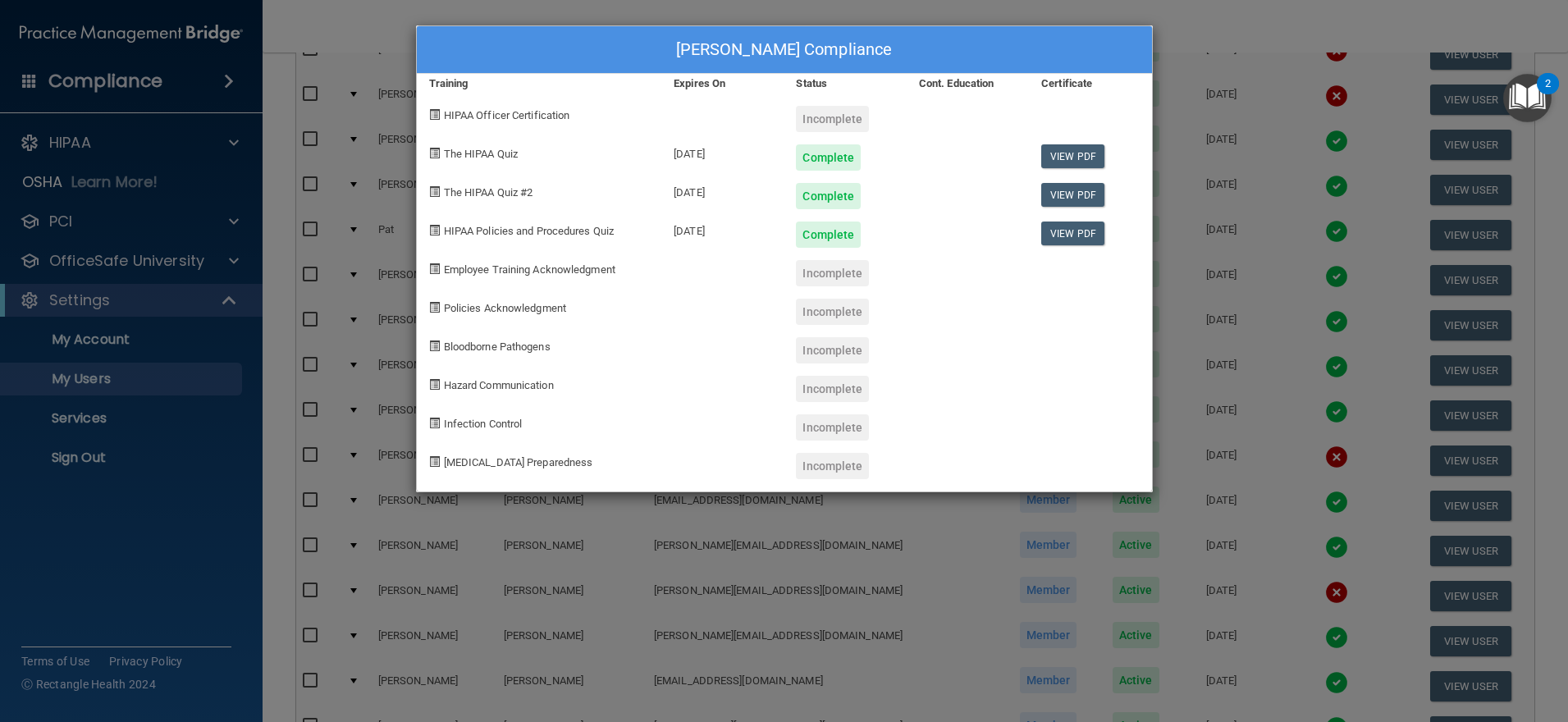
click at [906, 539] on div "Dominick Marquez's Compliance Training Expires On Status Cont. Education Certif…" at bounding box center [784, 361] width 1568 height 722
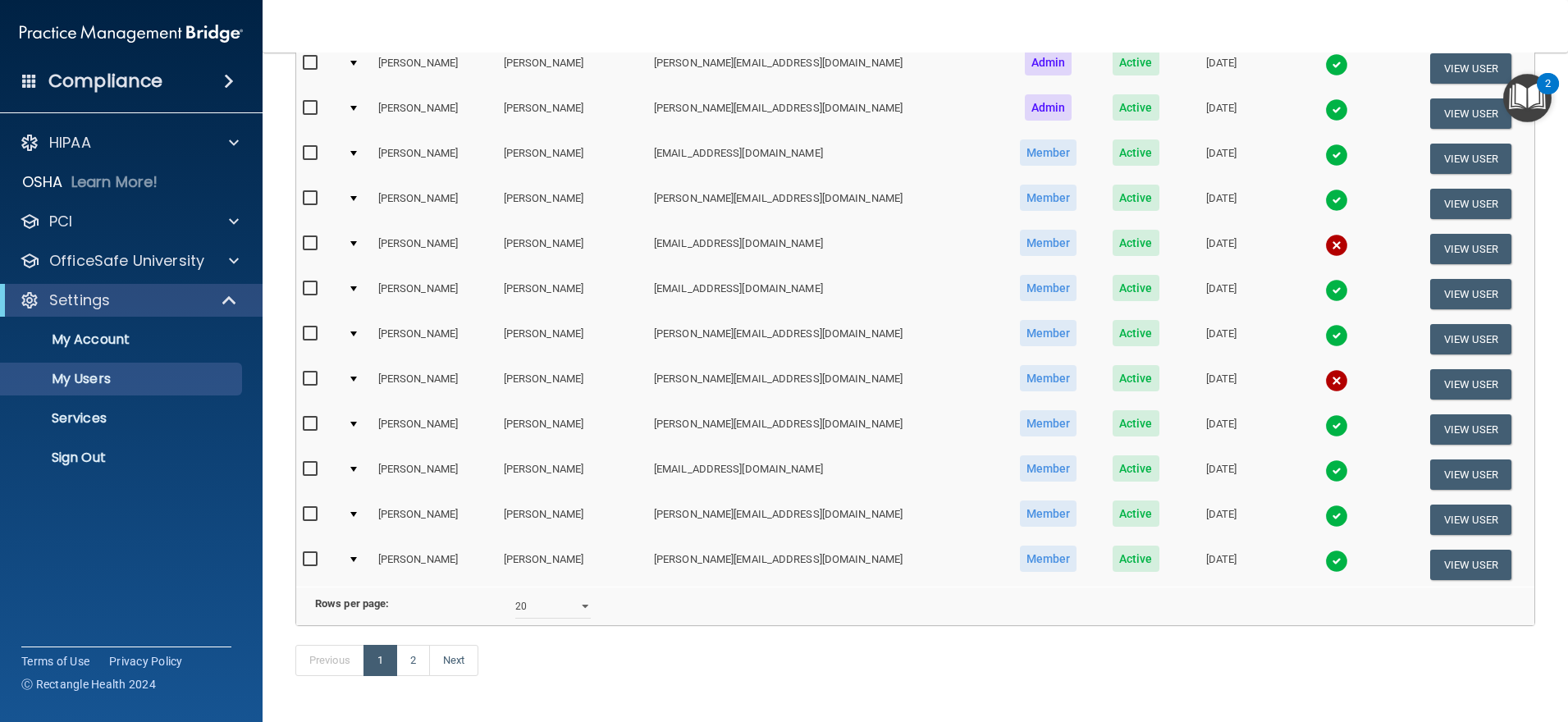
scroll to position [611, 0]
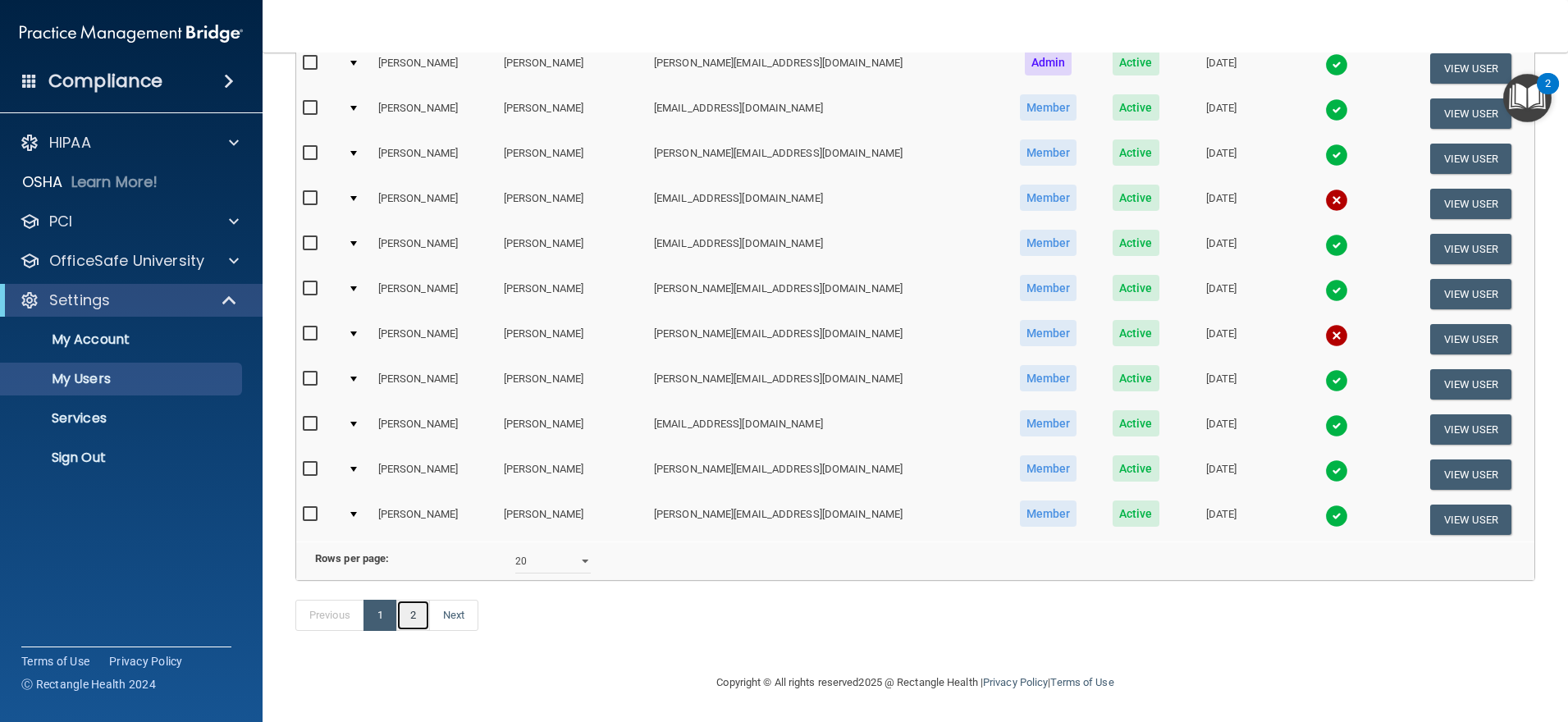
click at [416, 614] on link "2" at bounding box center [413, 616] width 34 height 31
select select "20"
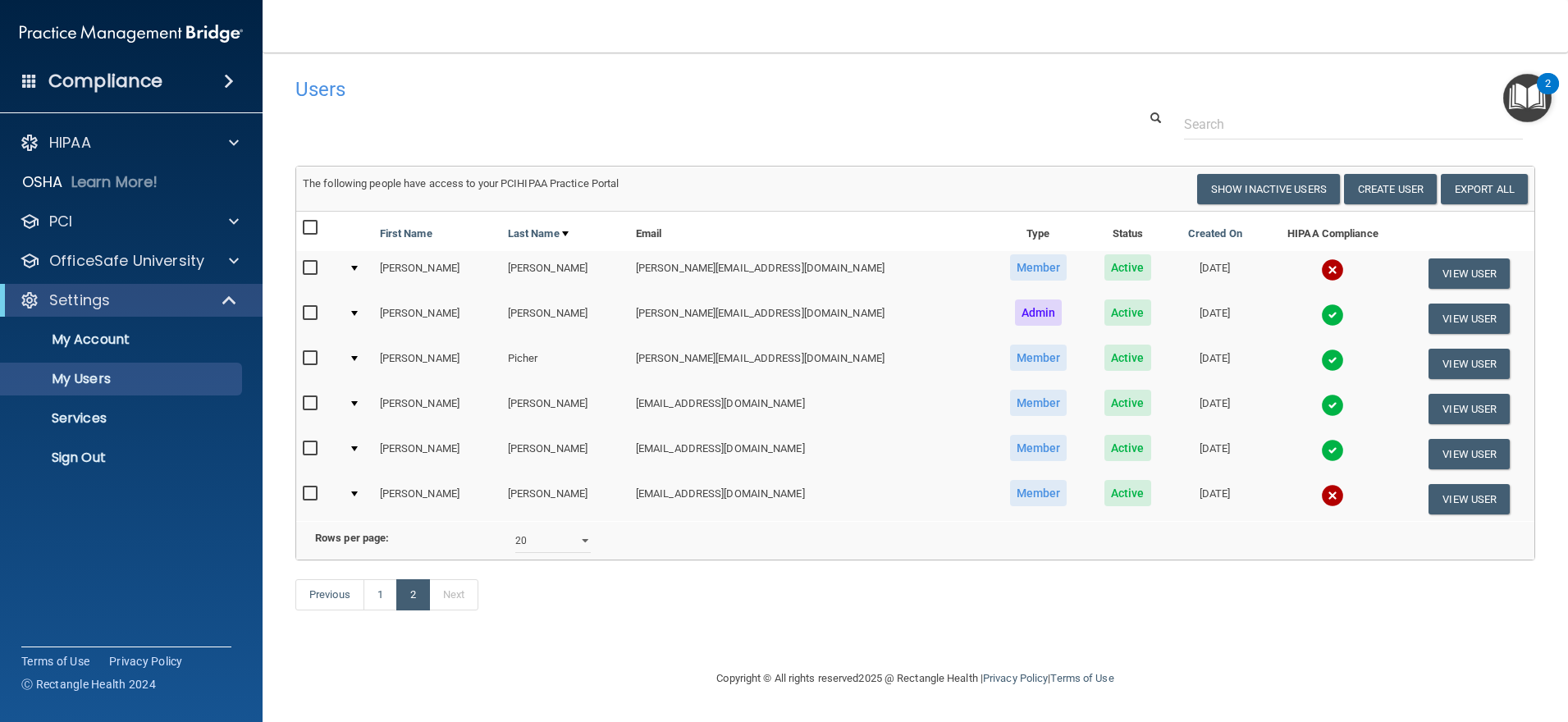
click at [1320, 270] on img at bounding box center [1331, 270] width 23 height 23
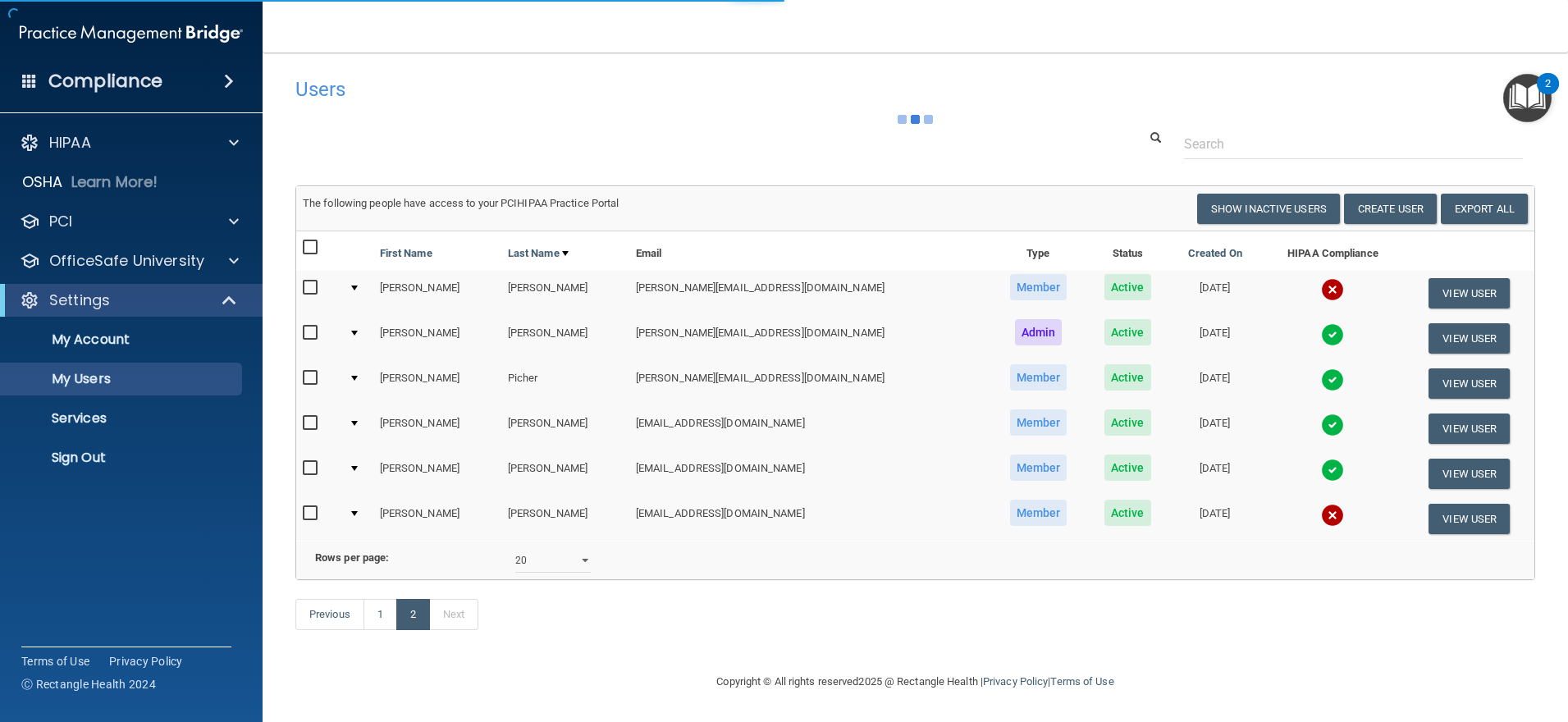
click at [1320, 286] on img at bounding box center [1331, 289] width 23 height 23
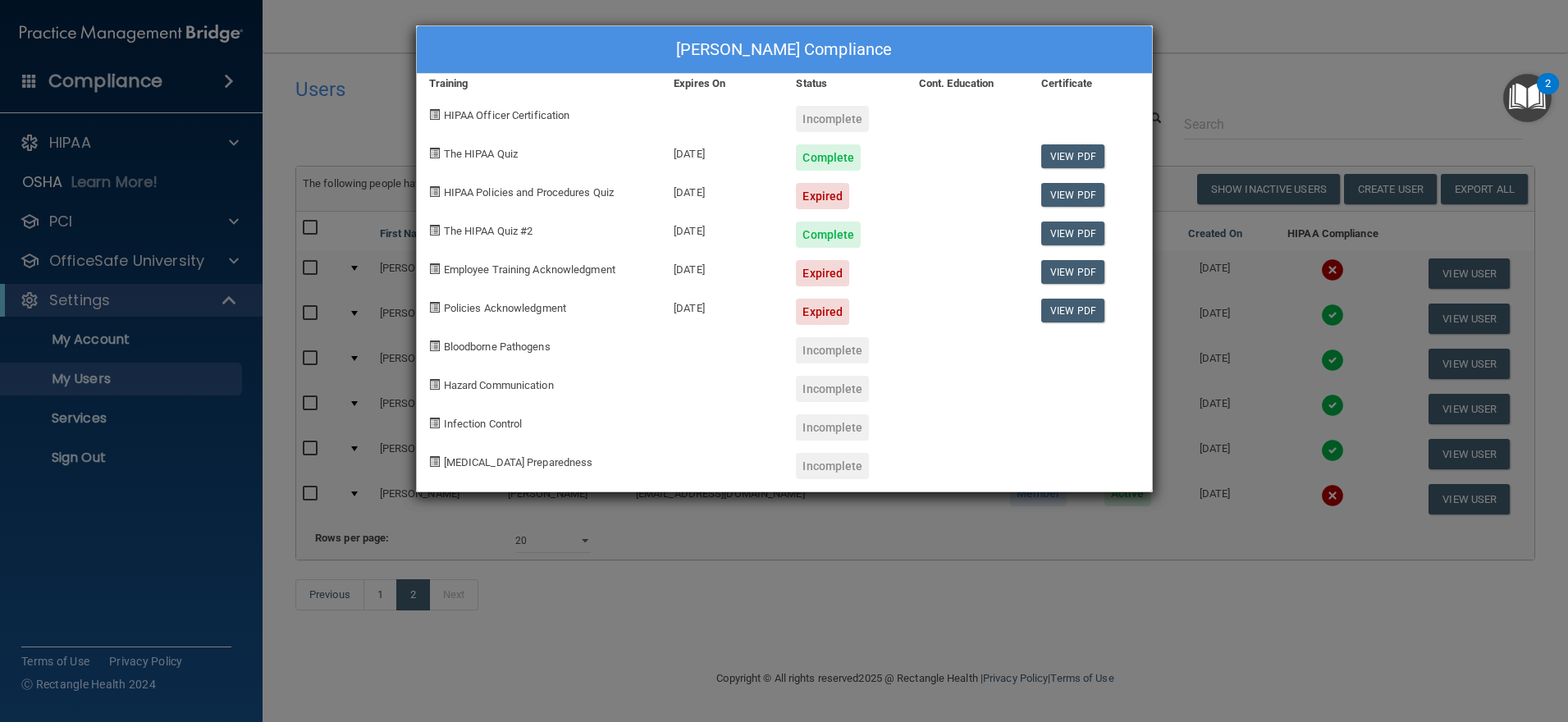
click at [1267, 549] on div "Roberto Orozco's Compliance Training Expires On Status Cont. Education Certific…" at bounding box center [784, 361] width 1568 height 722
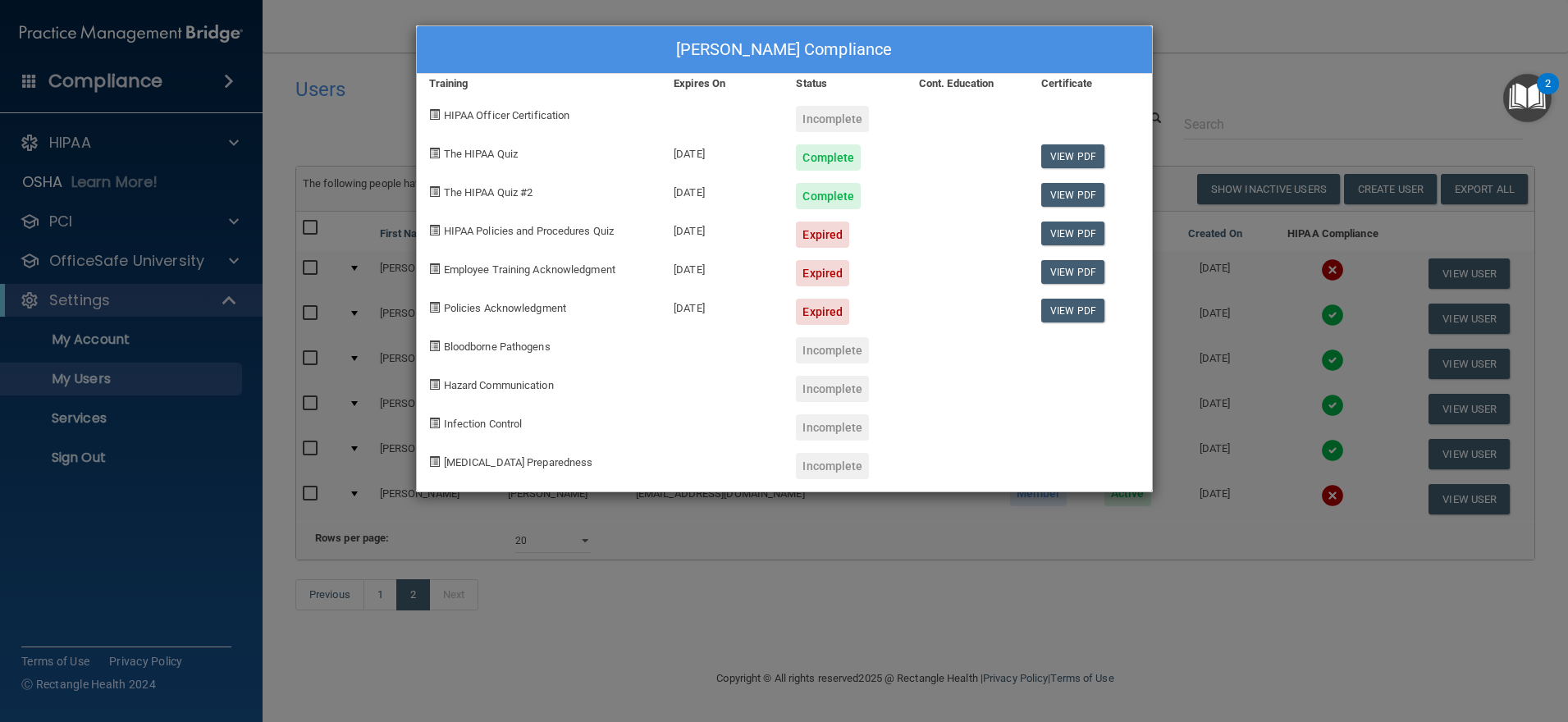
click at [1175, 588] on div "Roberto Orozco's Compliance Training Expires On Status Cont. Education Certific…" at bounding box center [784, 361] width 1568 height 722
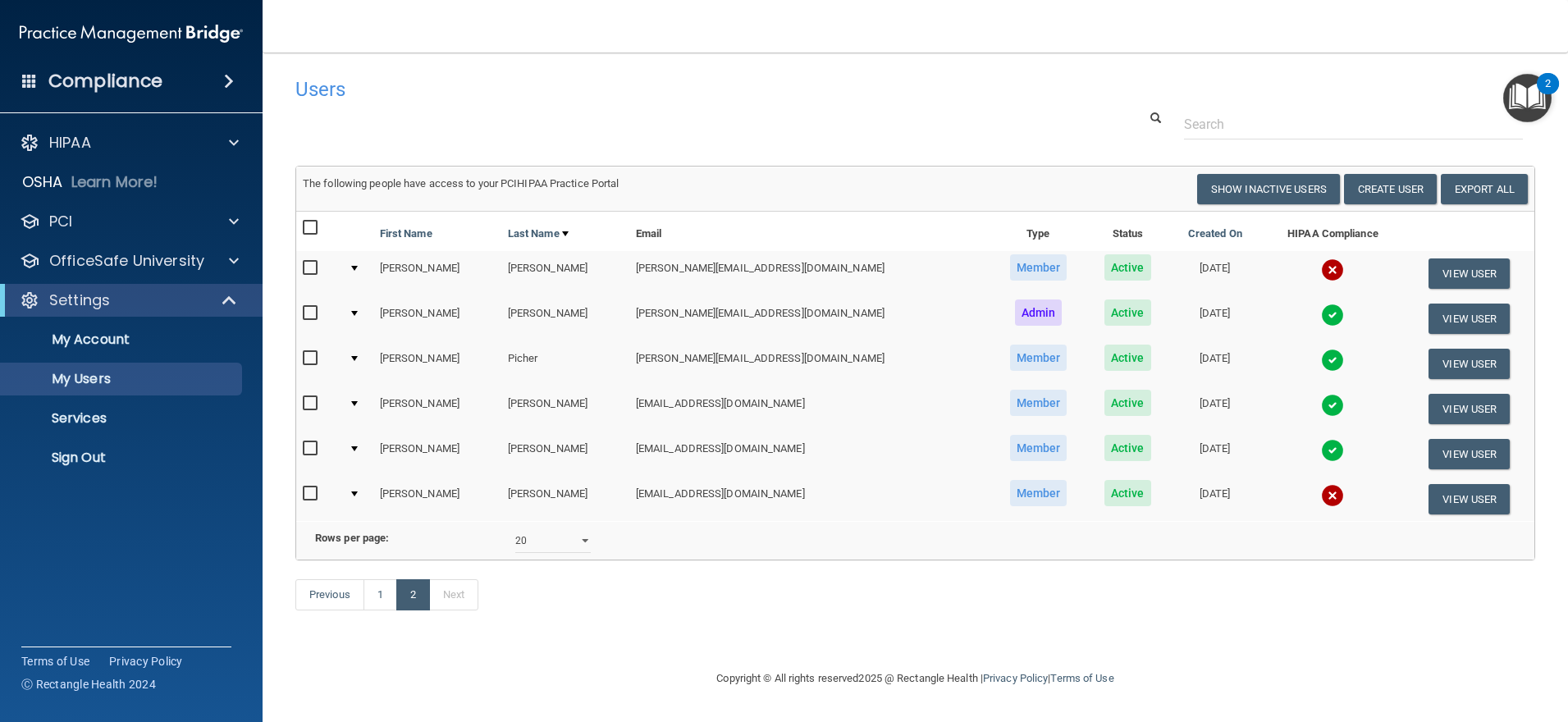
click at [1320, 503] on img at bounding box center [1331, 495] width 23 height 23
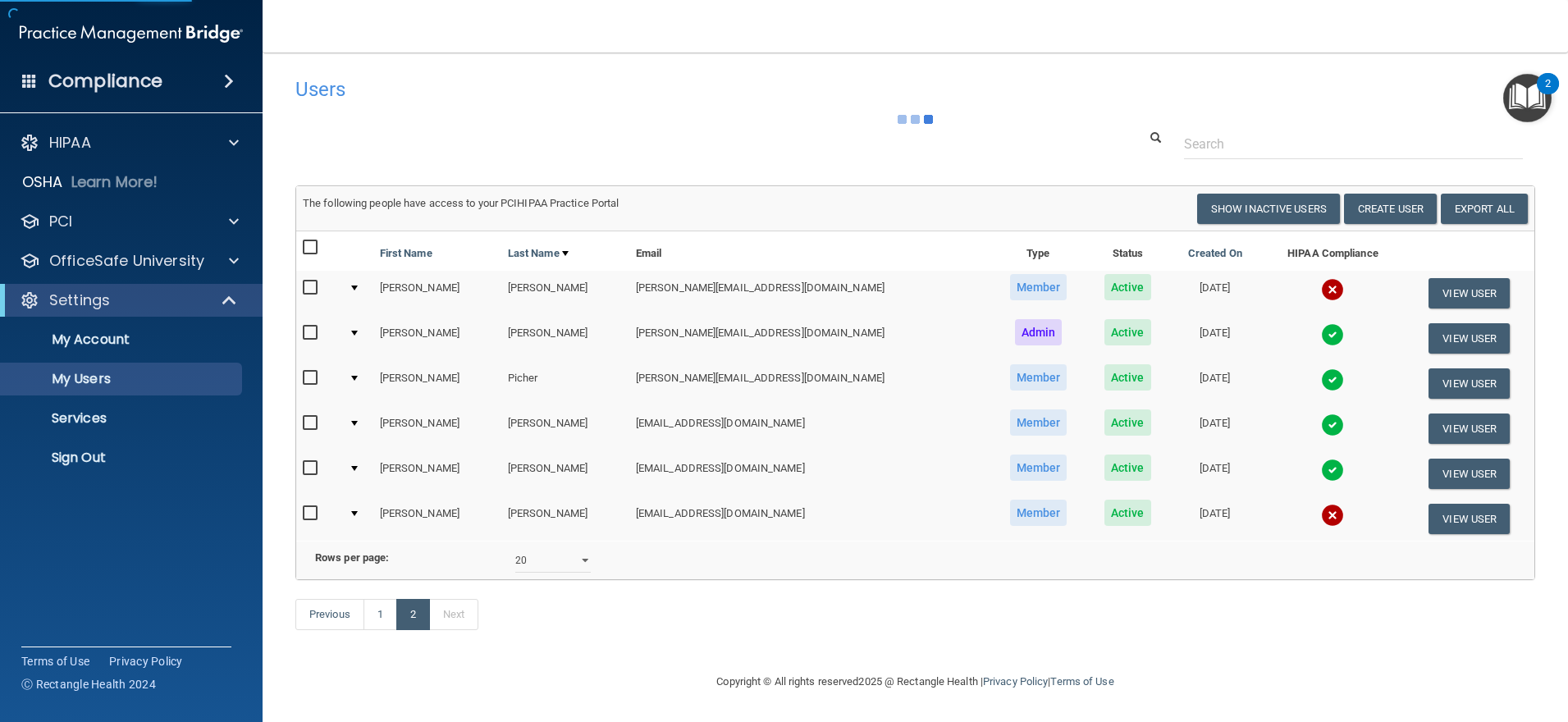
click at [1320, 513] on img at bounding box center [1331, 515] width 23 height 23
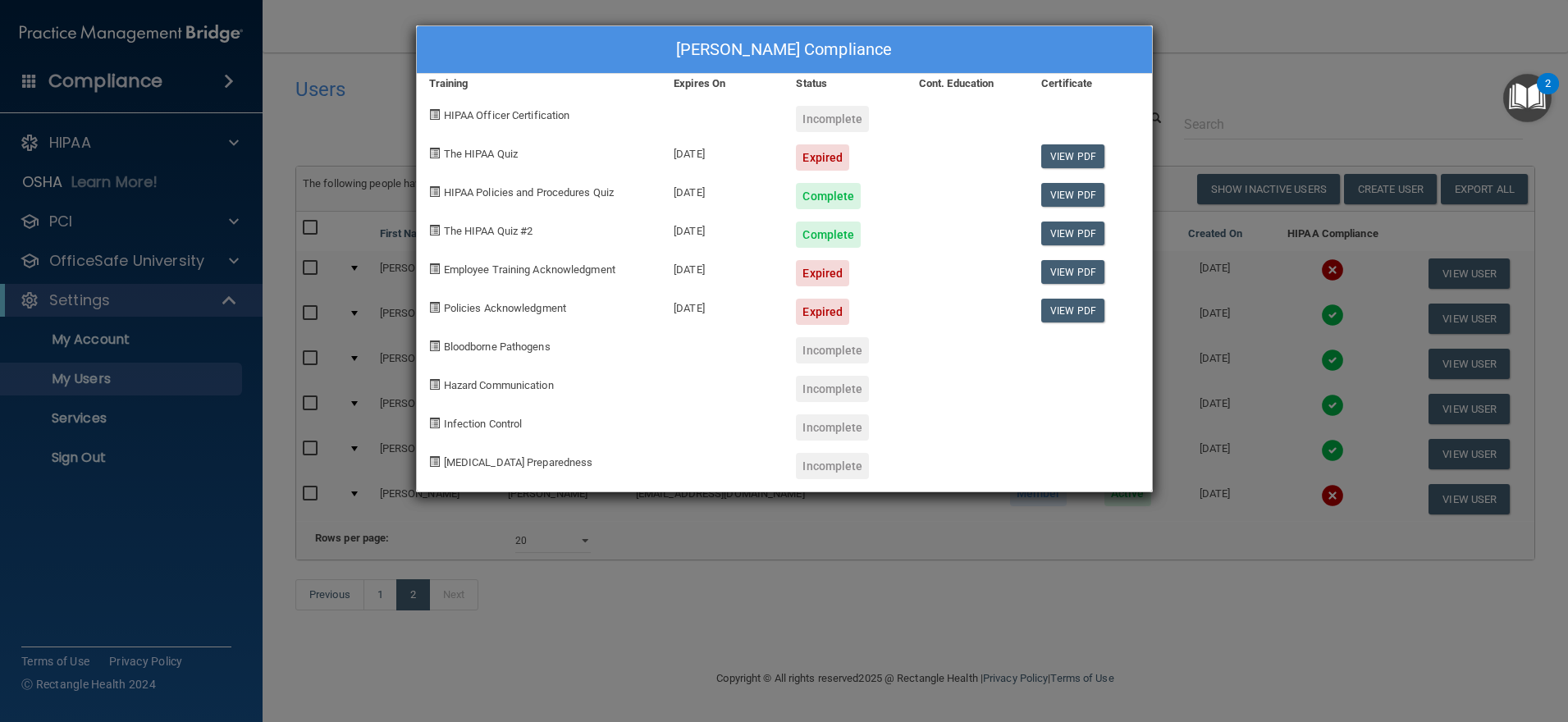
click at [852, 575] on div "Kim Stockwell's Compliance Training Expires On Status Cont. Education Certifica…" at bounding box center [784, 361] width 1568 height 722
click at [677, 572] on div "Kim Stockwell's Compliance Training Expires On Status Cont. Education Certifica…" at bounding box center [784, 361] width 1568 height 722
